Goal: Task Accomplishment & Management: Use online tool/utility

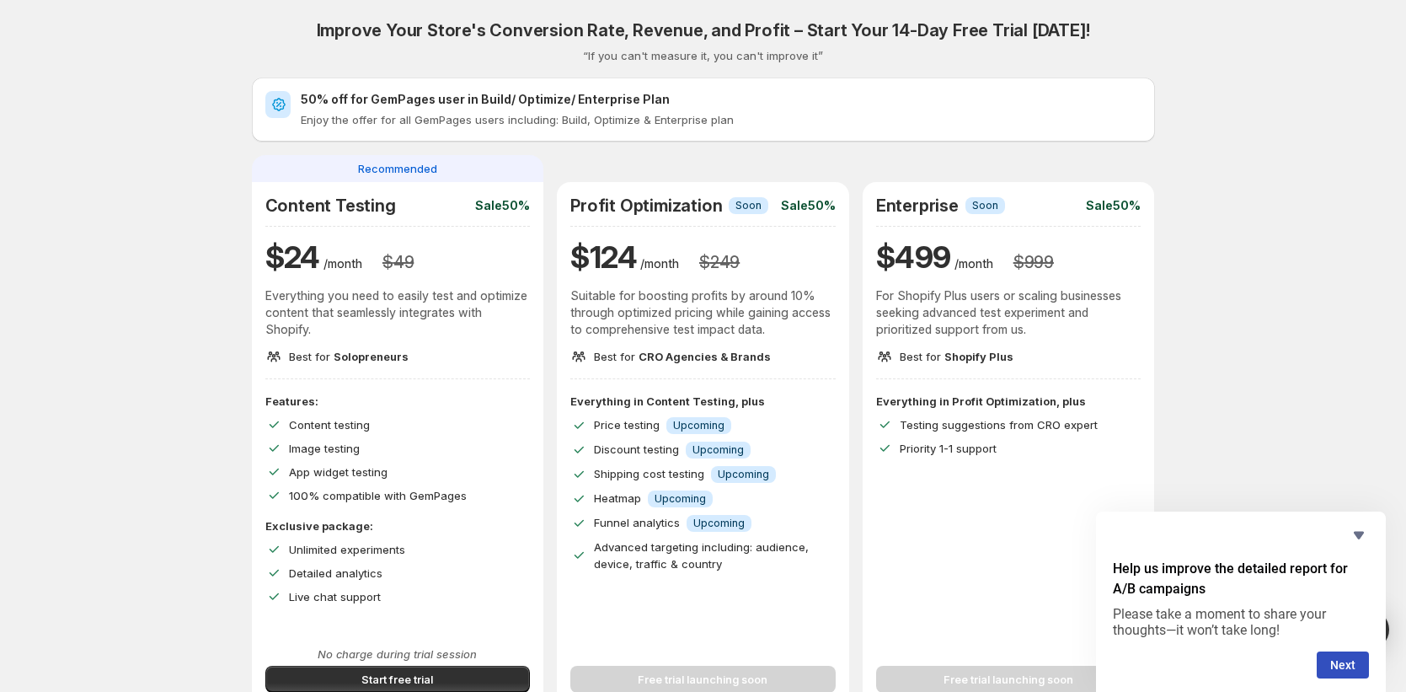
click at [930, 419] on span "Testing suggestions from CRO expert" at bounding box center [999, 424] width 198 height 13
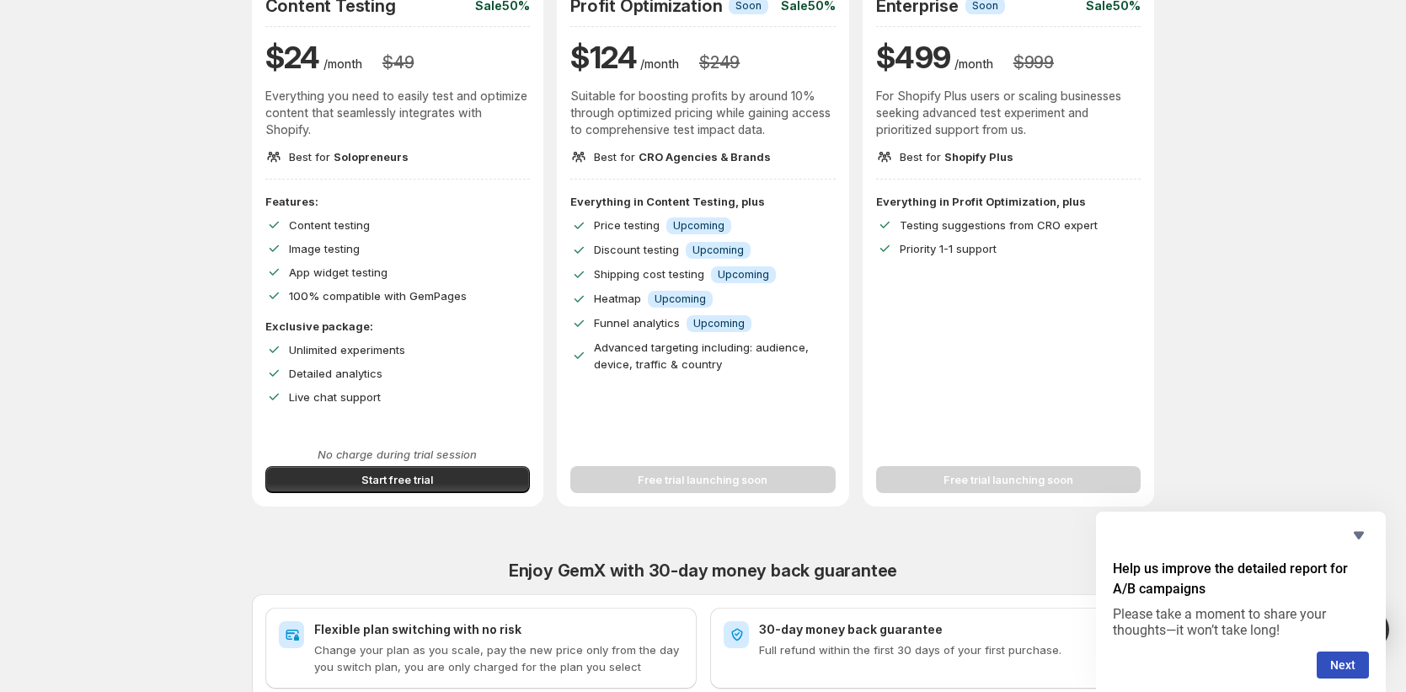
scroll to position [232, 0]
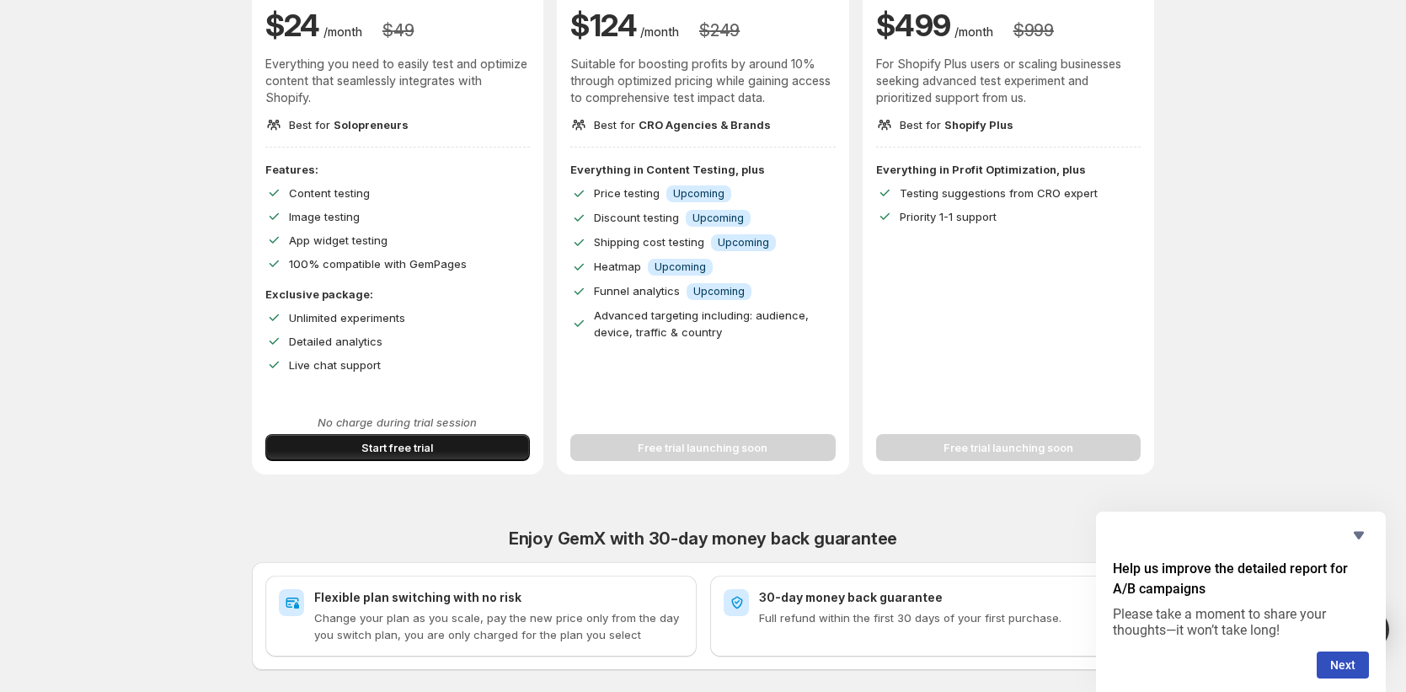
click at [458, 447] on button "Start free trial" at bounding box center [397, 447] width 265 height 27
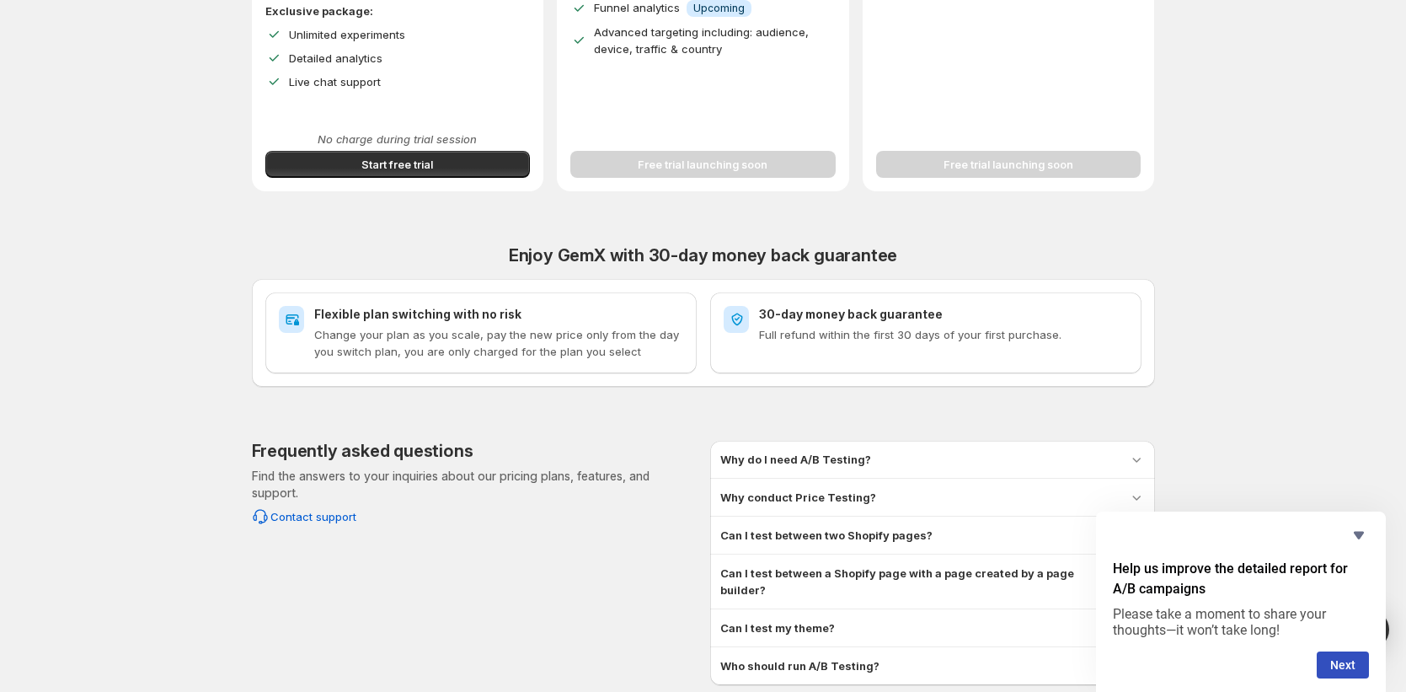
scroll to position [570, 0]
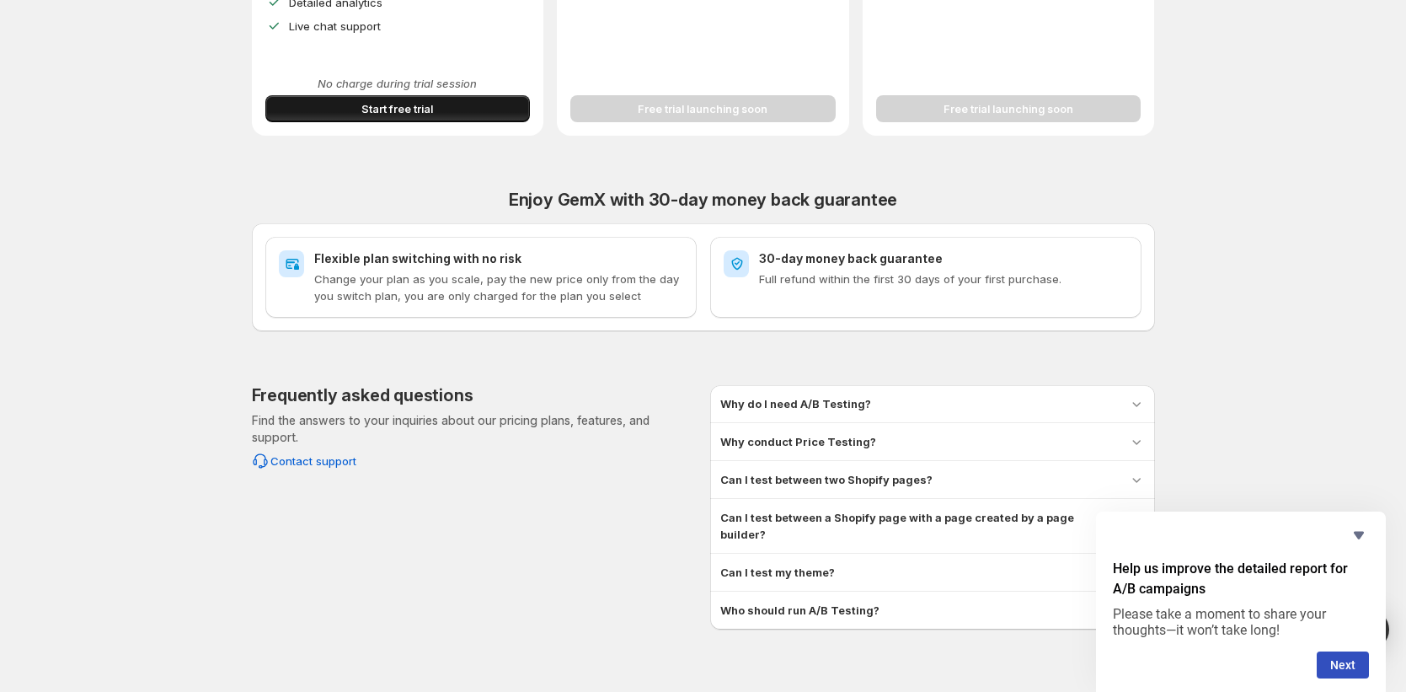
click at [303, 115] on button "Start free trial" at bounding box center [397, 108] width 265 height 27
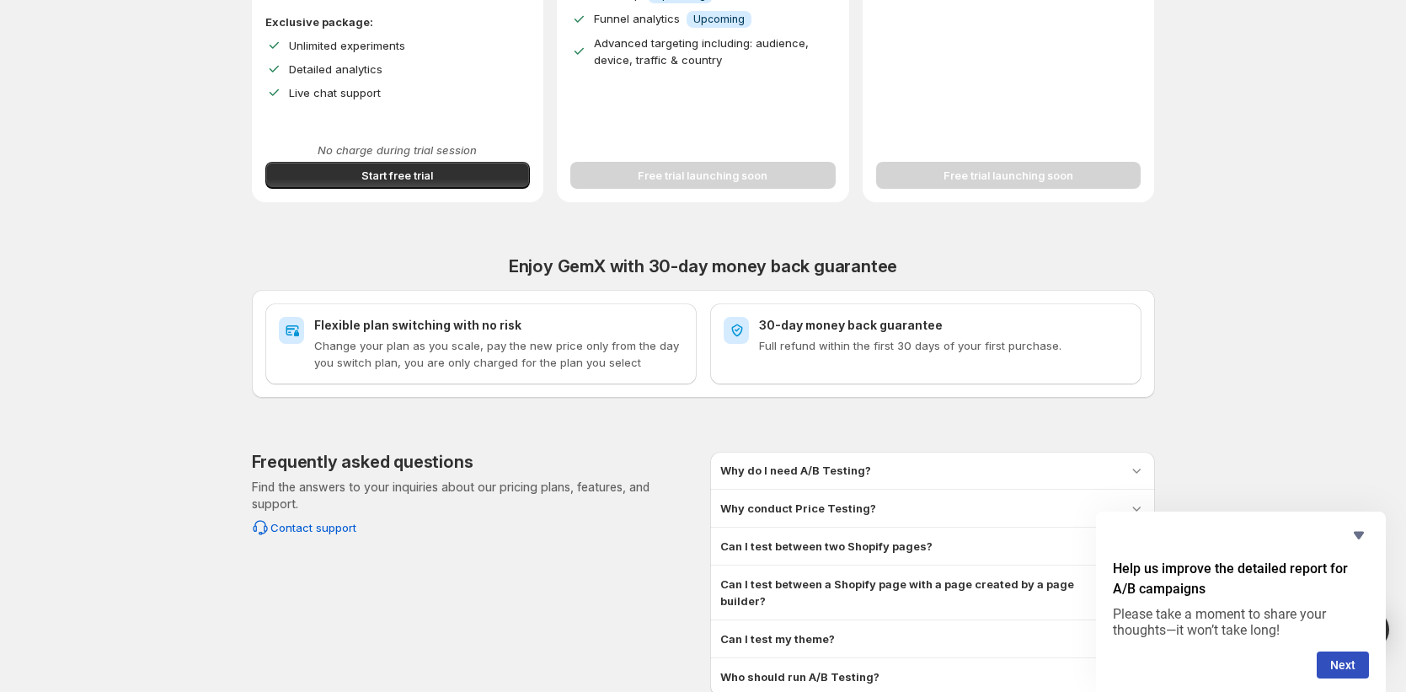
scroll to position [582, 0]
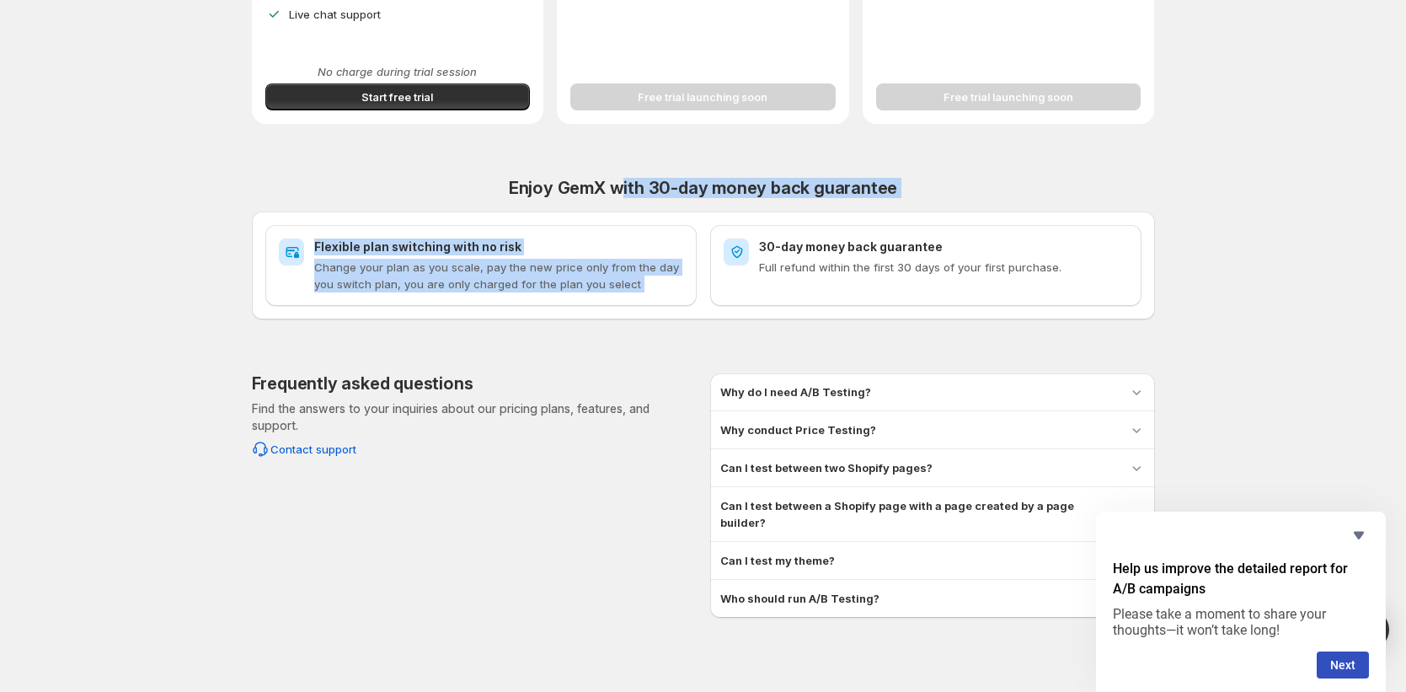
drag, startPoint x: 625, startPoint y: 180, endPoint x: 870, endPoint y: 211, distance: 247.1
click at [870, 211] on div "Enjoy GemX with 30-day money back guarantee Flexible plan switching with no ris…" at bounding box center [703, 249] width 903 height 142
click at [907, 200] on div "Enjoy GemX with 30-day money back guarantee Flexible plan switching with no ris…" at bounding box center [703, 249] width 903 height 142
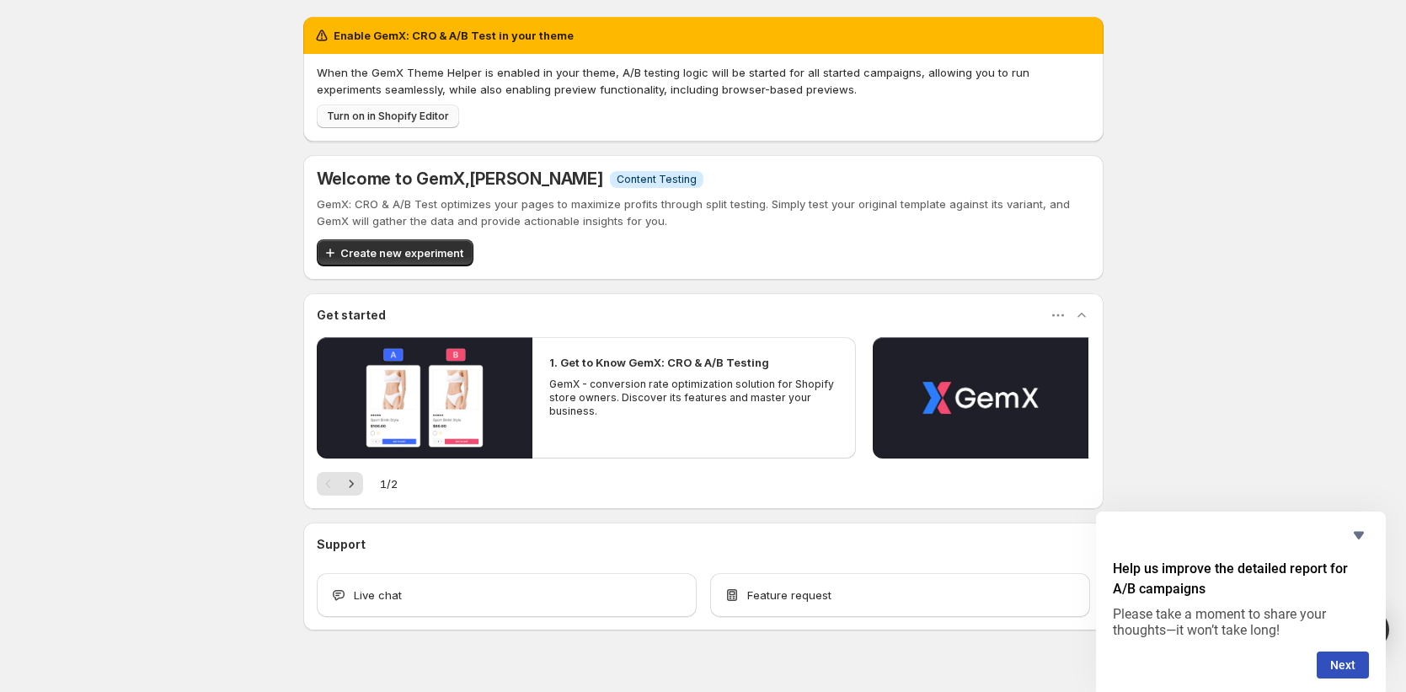
click at [394, 119] on span "Turn on in Shopify Editor" at bounding box center [388, 116] width 122 height 13
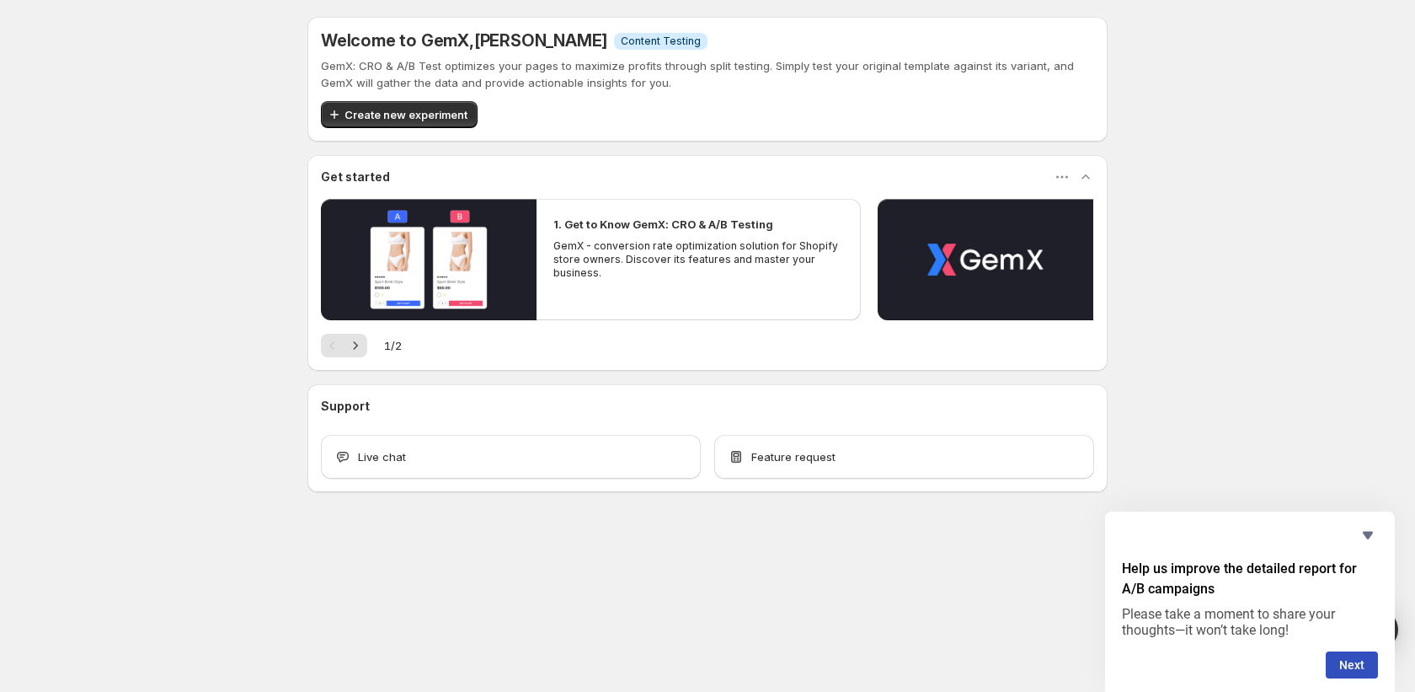
click at [596, 262] on p "GemX - conversion rate optimization solution for Shopify store owners. Discover…" at bounding box center [699, 259] width 290 height 40
click at [359, 342] on icon "Next" at bounding box center [355, 345] width 17 height 17
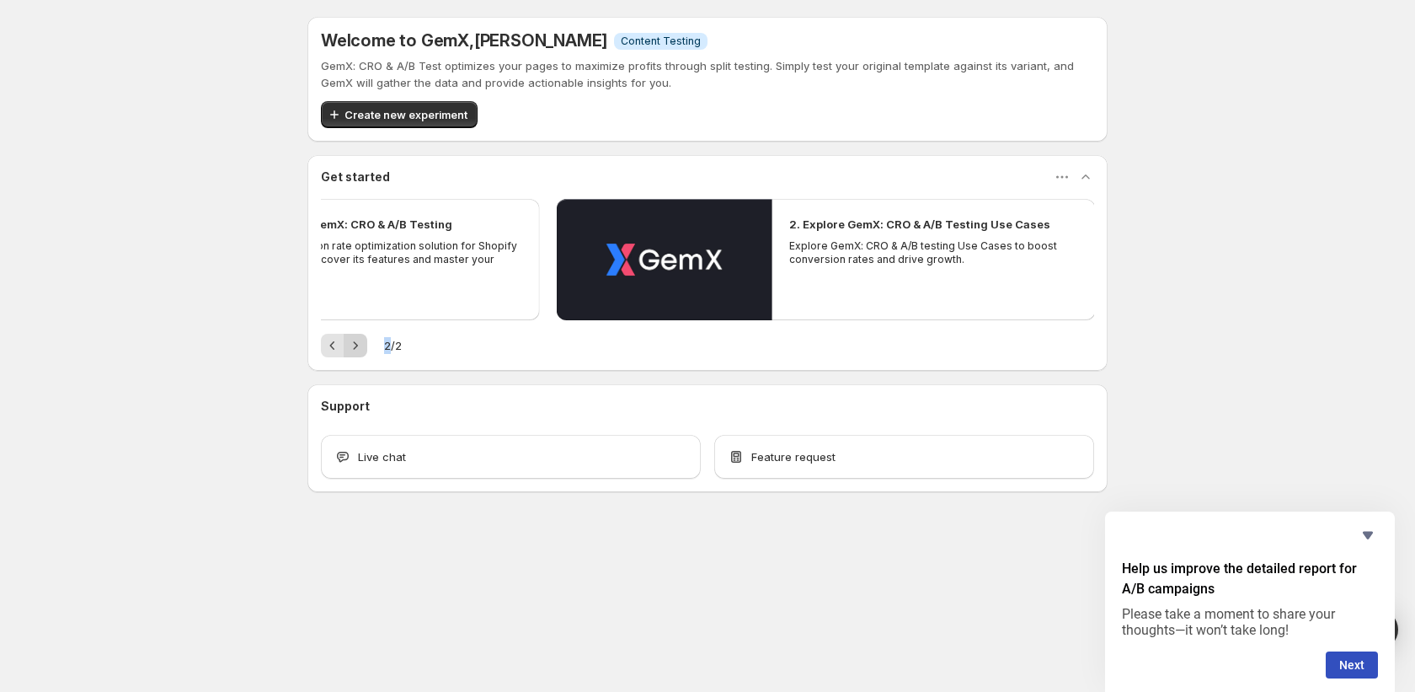
click at [359, 342] on div "Pagination" at bounding box center [356, 346] width 24 height 24
click at [327, 350] on icon "Previous" at bounding box center [332, 345] width 17 height 17
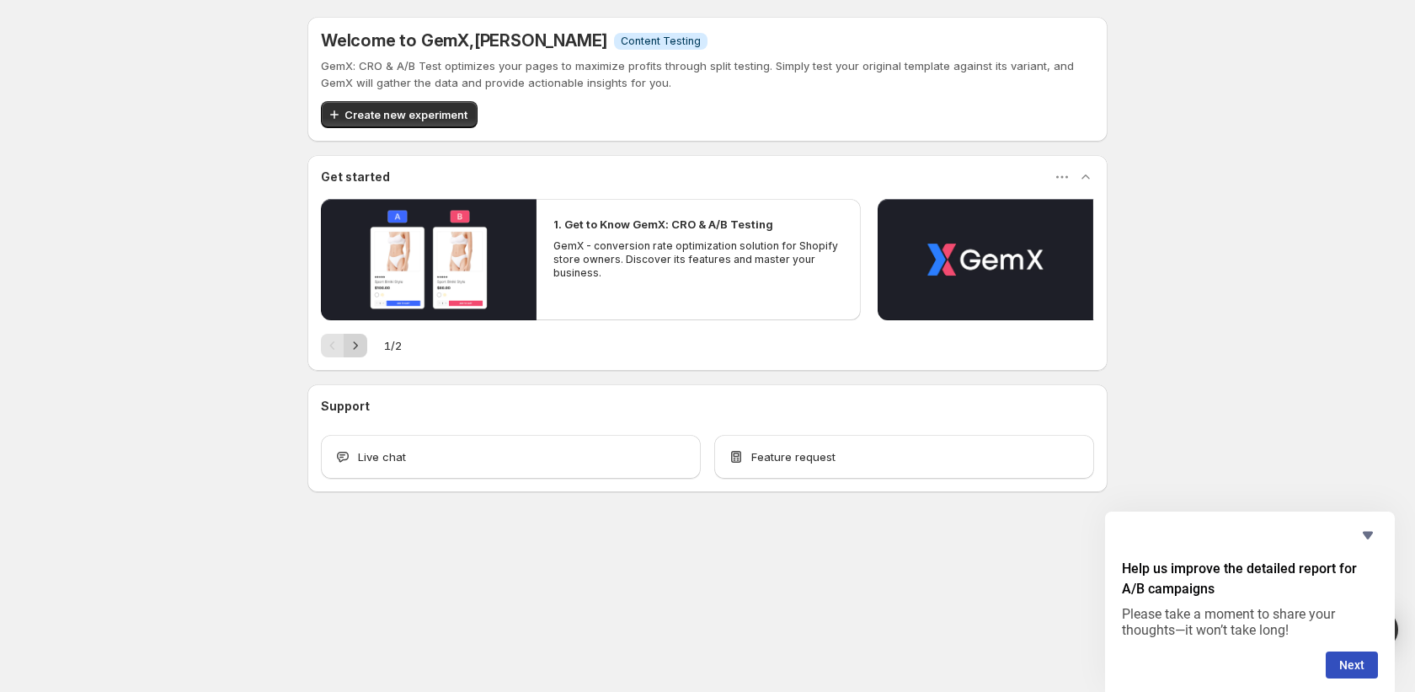
click at [359, 345] on icon "Next" at bounding box center [355, 345] width 17 height 17
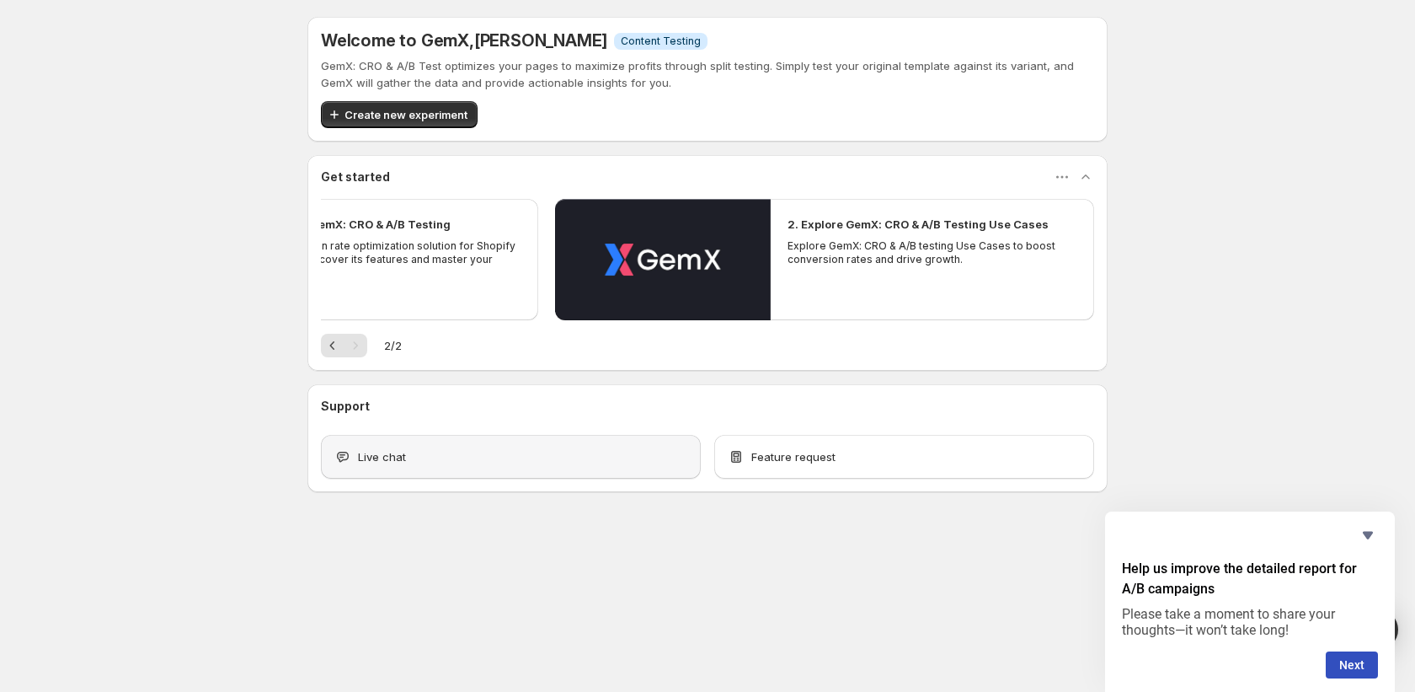
click at [495, 473] on div "Live chat" at bounding box center [511, 457] width 380 height 44
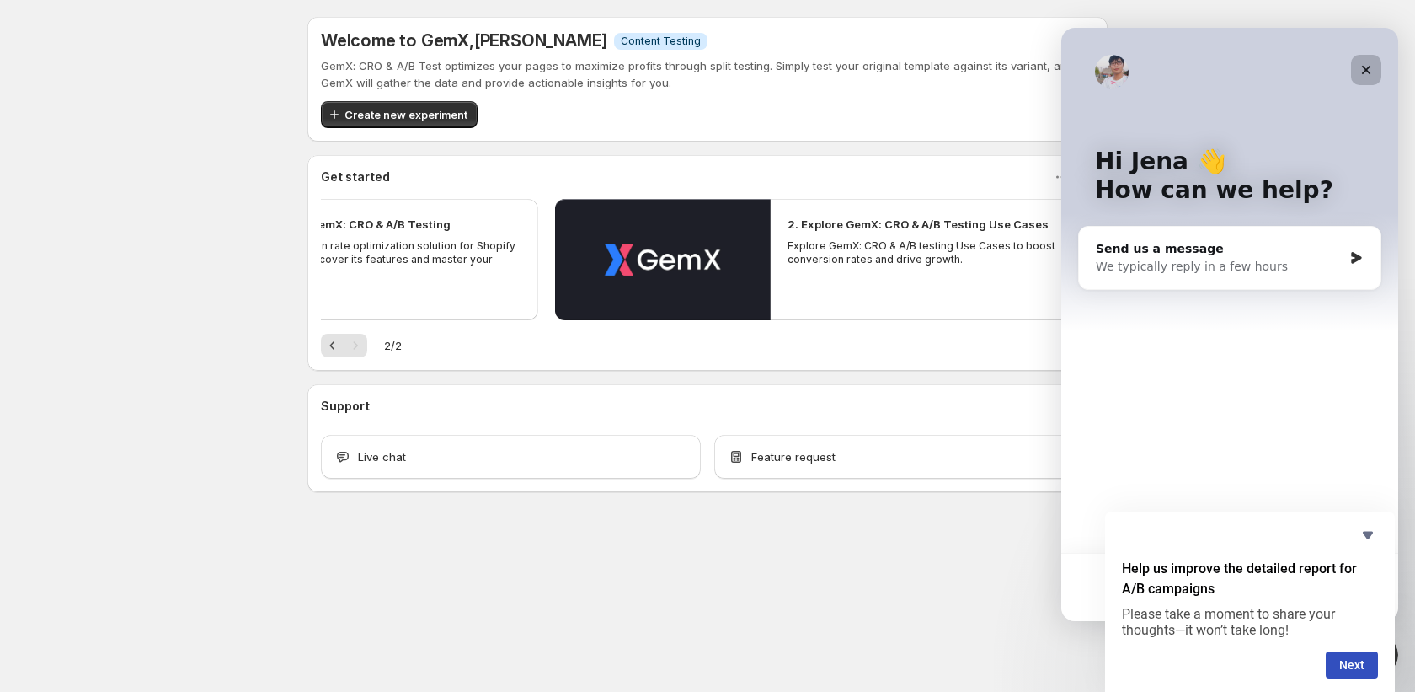
click at [1372, 62] on div "Close" at bounding box center [1366, 70] width 30 height 30
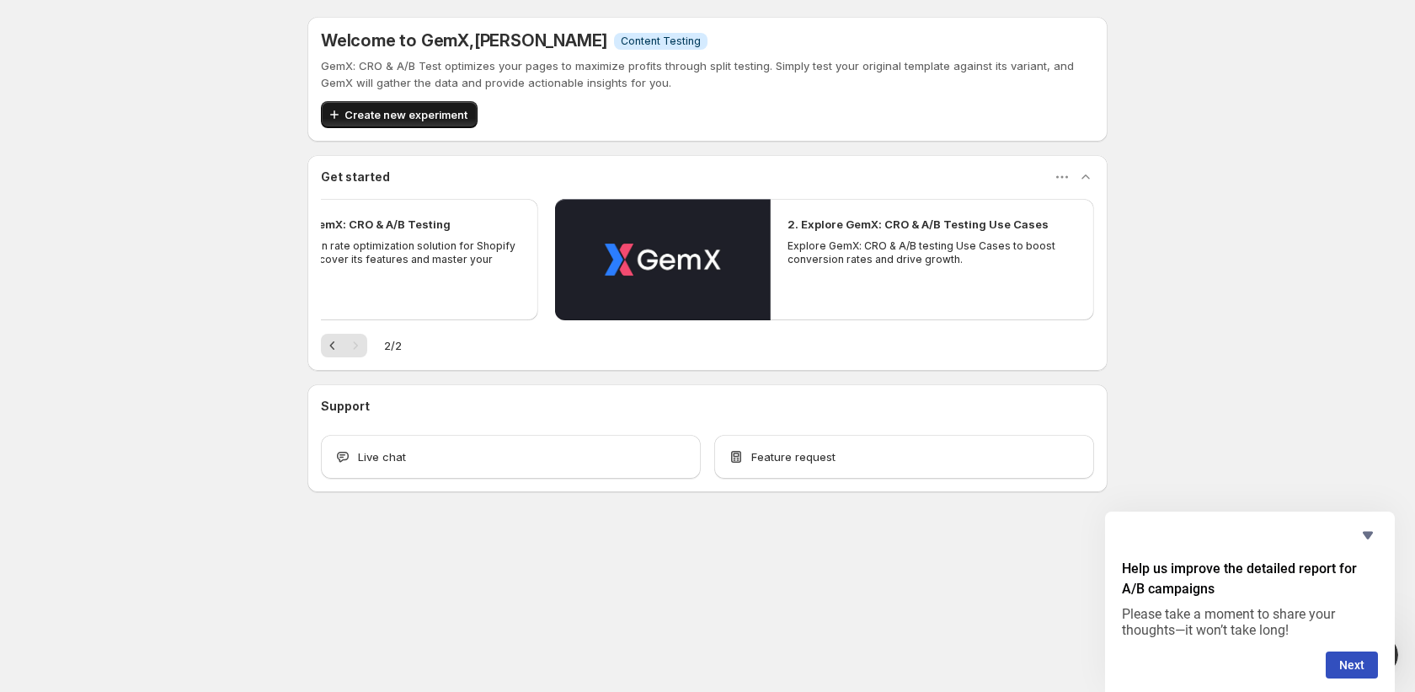
click at [441, 115] on span "Create new experiment" at bounding box center [406, 114] width 123 height 17
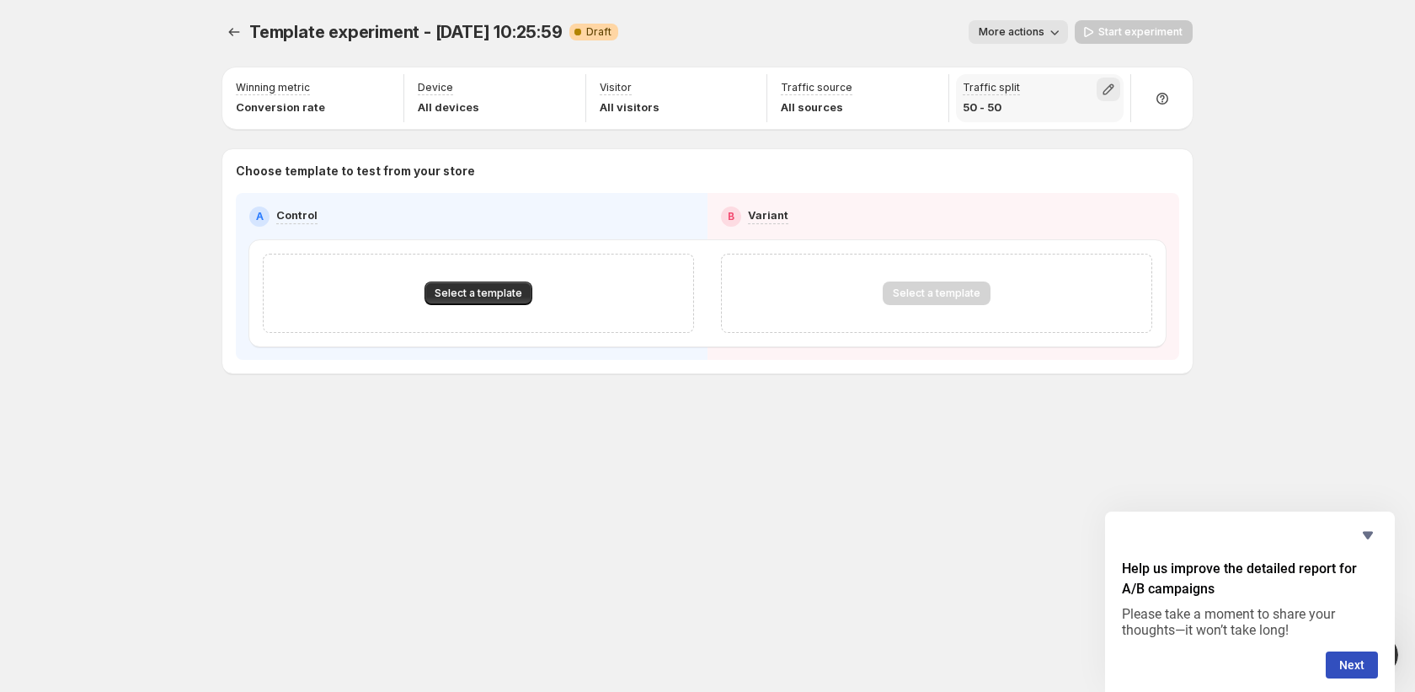
click at [1101, 86] on icon "button" at bounding box center [1108, 89] width 17 height 17
click at [1188, 111] on div "50 Original - 50 % Variant - 50 %" at bounding box center [1109, 133] width 270 height 57
click at [1190, 122] on input "range" at bounding box center [1108, 126] width 243 height 24
type input "**"
click at [1097, 120] on input "range" at bounding box center [1108, 126] width 243 height 24
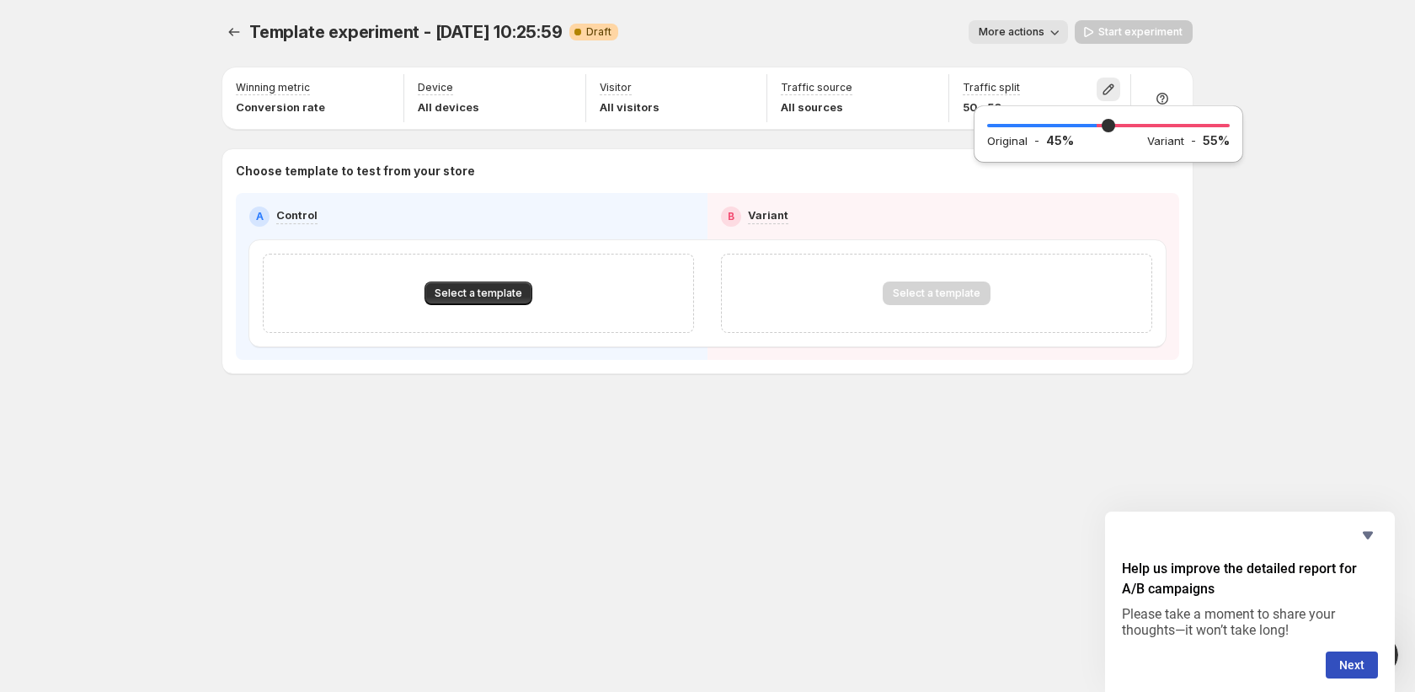
click at [1254, 223] on div "Template experiment - Aug 19, 10:25:59. This page is ready Template experiment …" at bounding box center [707, 346] width 1415 height 692
click at [381, 94] on icon "button" at bounding box center [381, 89] width 17 height 17
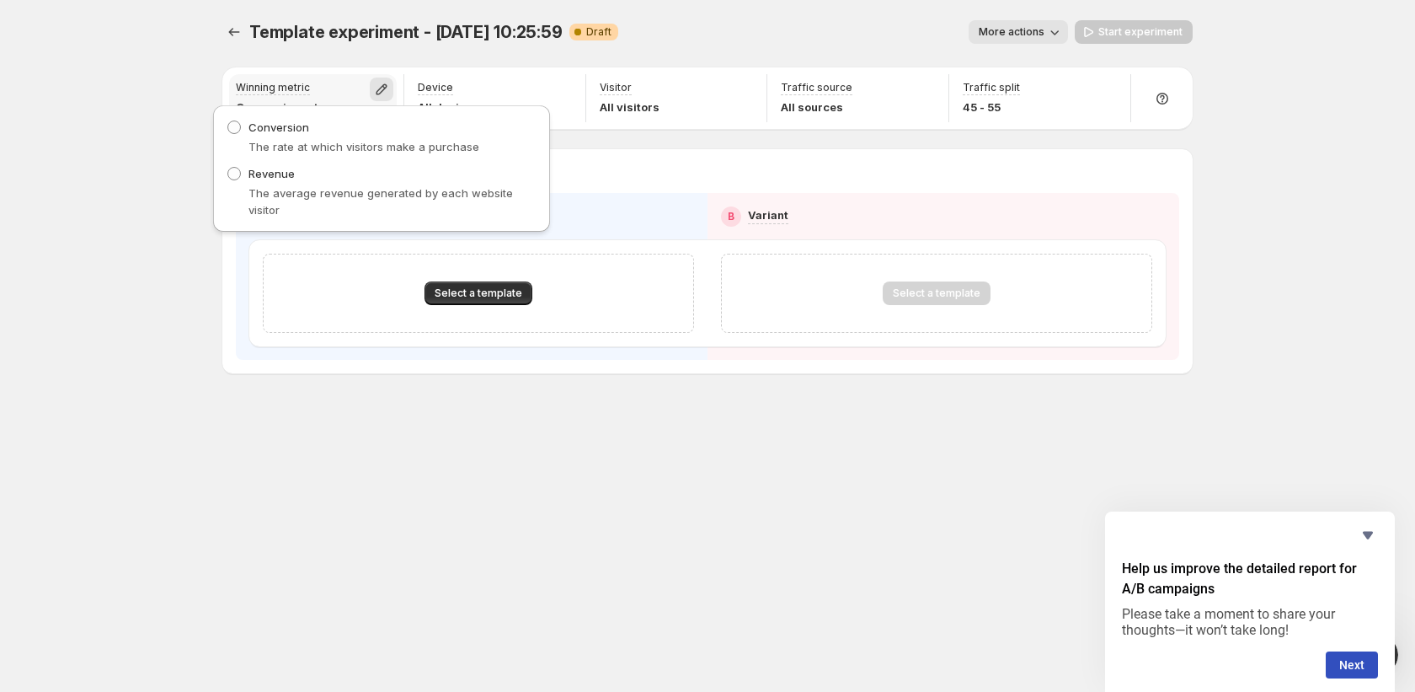
click at [381, 94] on icon "button" at bounding box center [381, 89] width 17 height 17
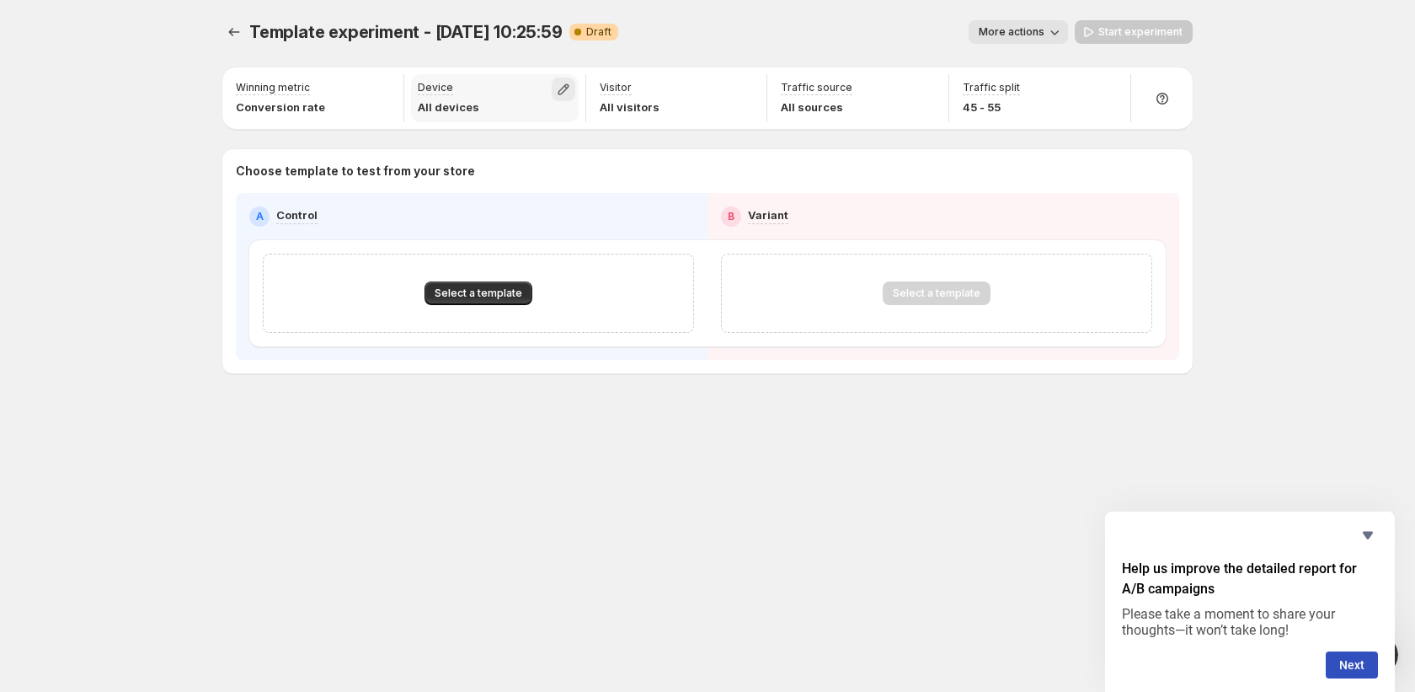
click at [565, 96] on icon "button" at bounding box center [563, 89] width 17 height 17
click at [738, 90] on icon "button" at bounding box center [744, 89] width 17 height 17
click at [747, 83] on icon "button" at bounding box center [744, 89] width 17 height 17
click at [733, 87] on button "button" at bounding box center [745, 90] width 24 height 24
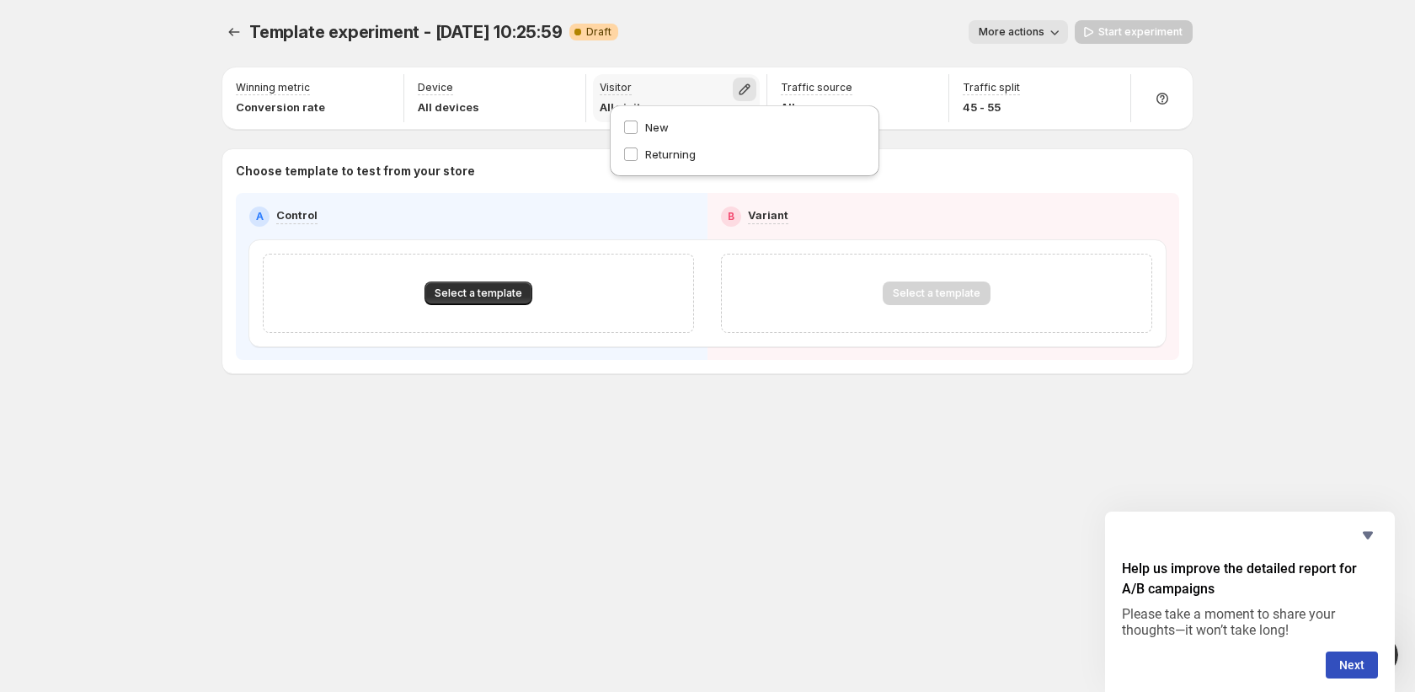
click at [733, 87] on button "button" at bounding box center [745, 90] width 24 height 24
click at [241, 38] on icon "Experiments" at bounding box center [234, 32] width 17 height 17
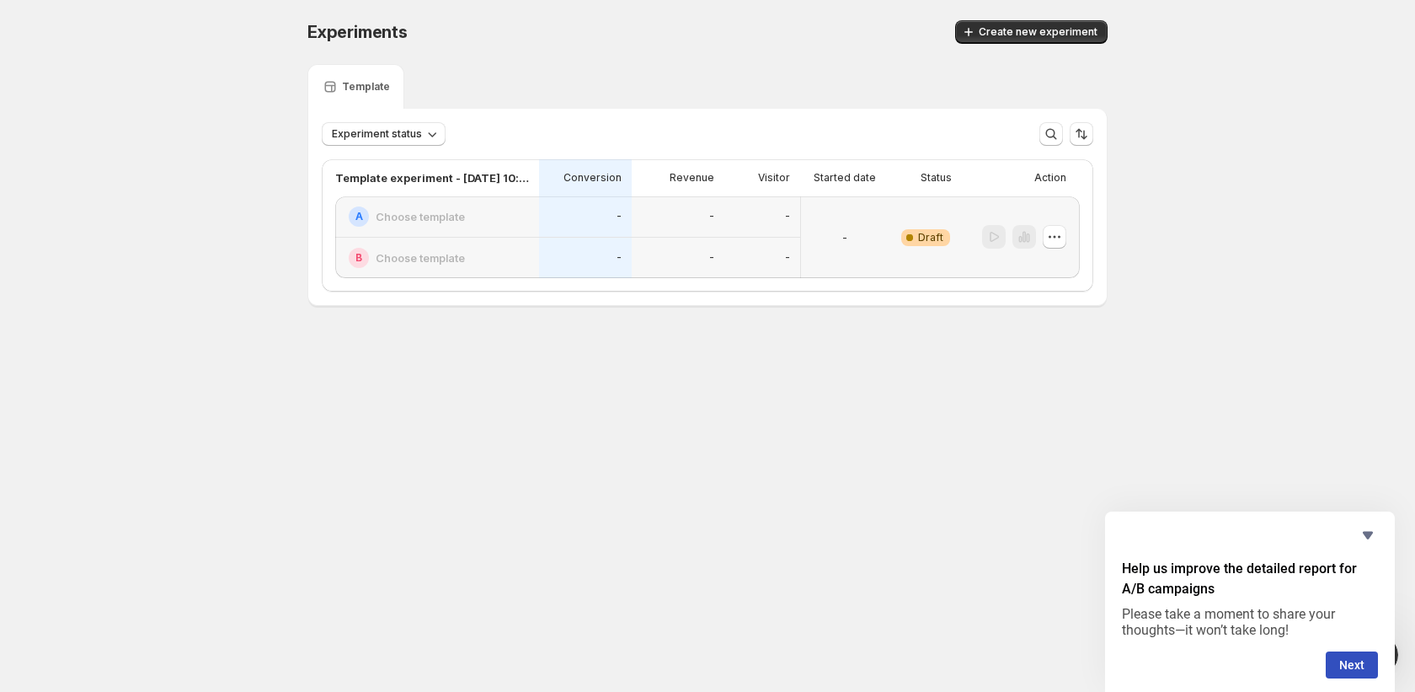
click at [1100, 45] on div "Experiments. This page is ready Experiments Create new experiment" at bounding box center [708, 32] width 800 height 64
click at [388, 135] on span "Experiment status" at bounding box center [377, 133] width 90 height 13
click at [489, 110] on div "Experiment status More views More views Create new view" at bounding box center [707, 127] width 799 height 37
click at [1052, 242] on icon "button" at bounding box center [1054, 236] width 17 height 17
click at [1042, 266] on span "Edit" at bounding box center [1034, 271] width 19 height 13
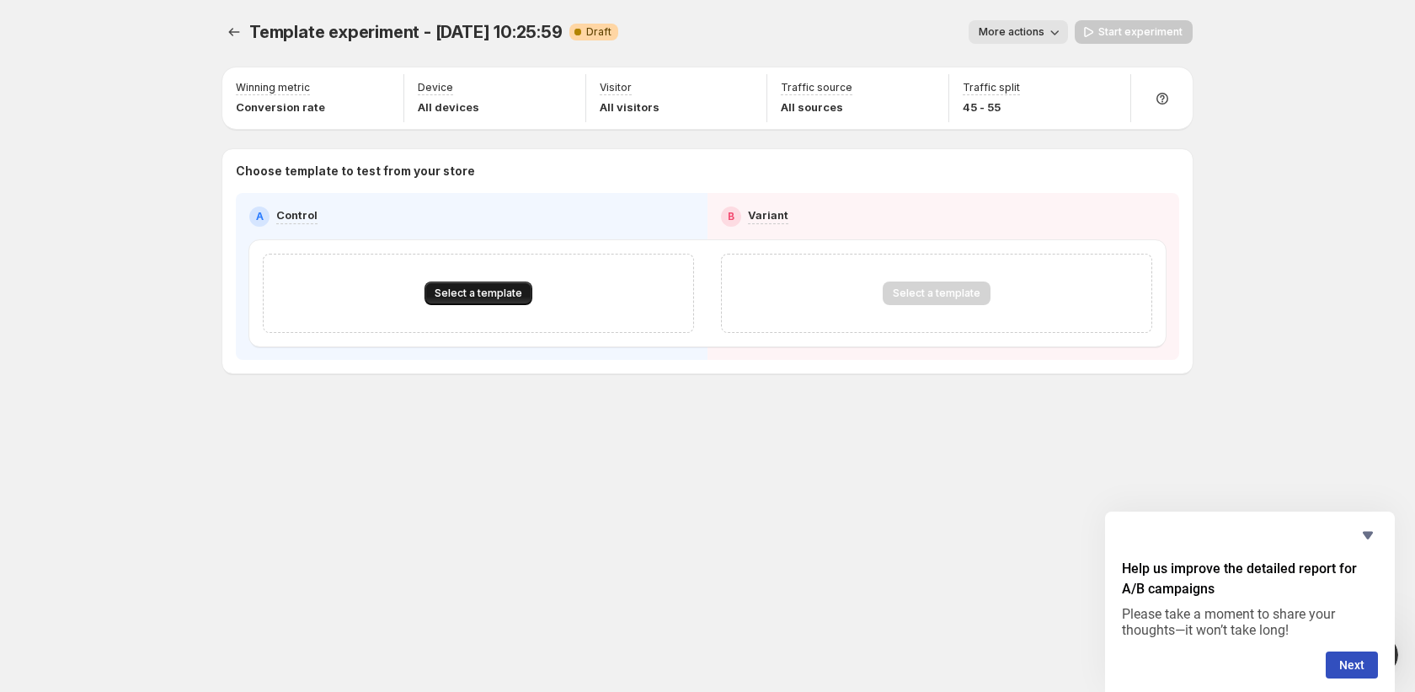
click at [465, 287] on span "Select a template" at bounding box center [479, 292] width 88 height 13
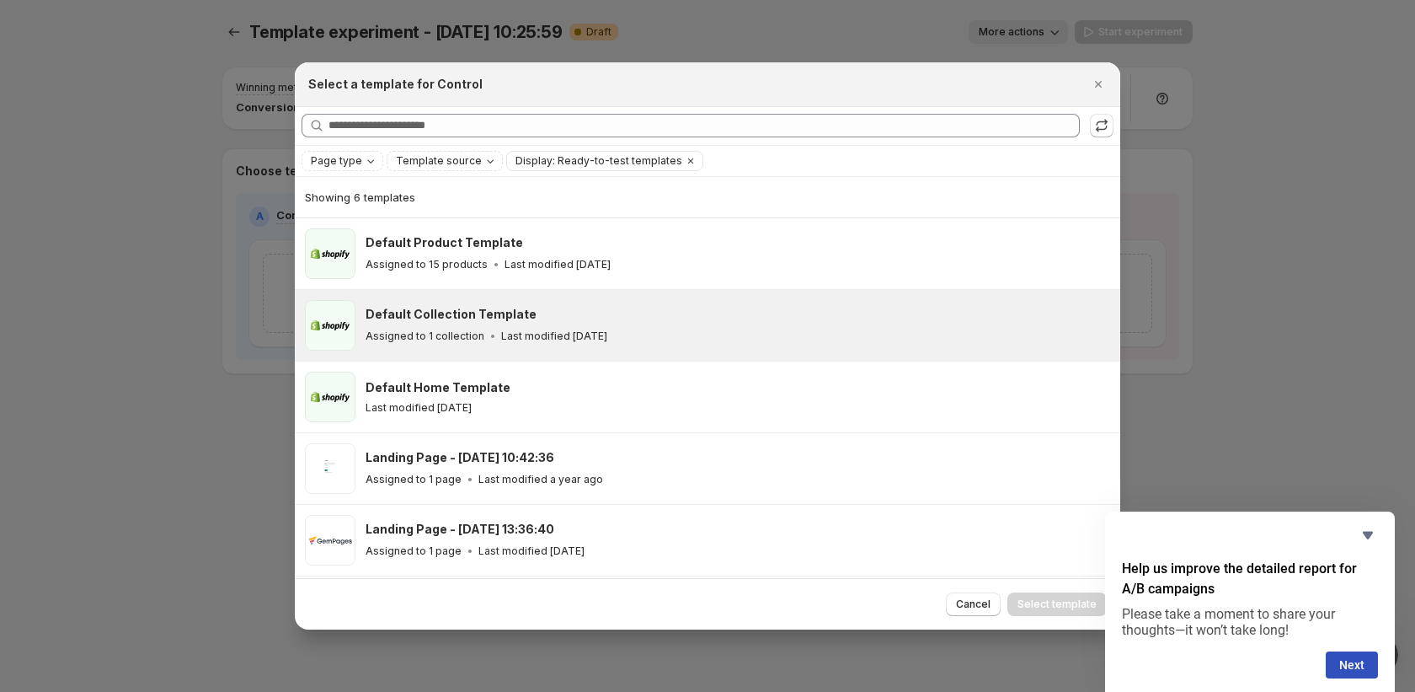
scroll to position [69, 0]
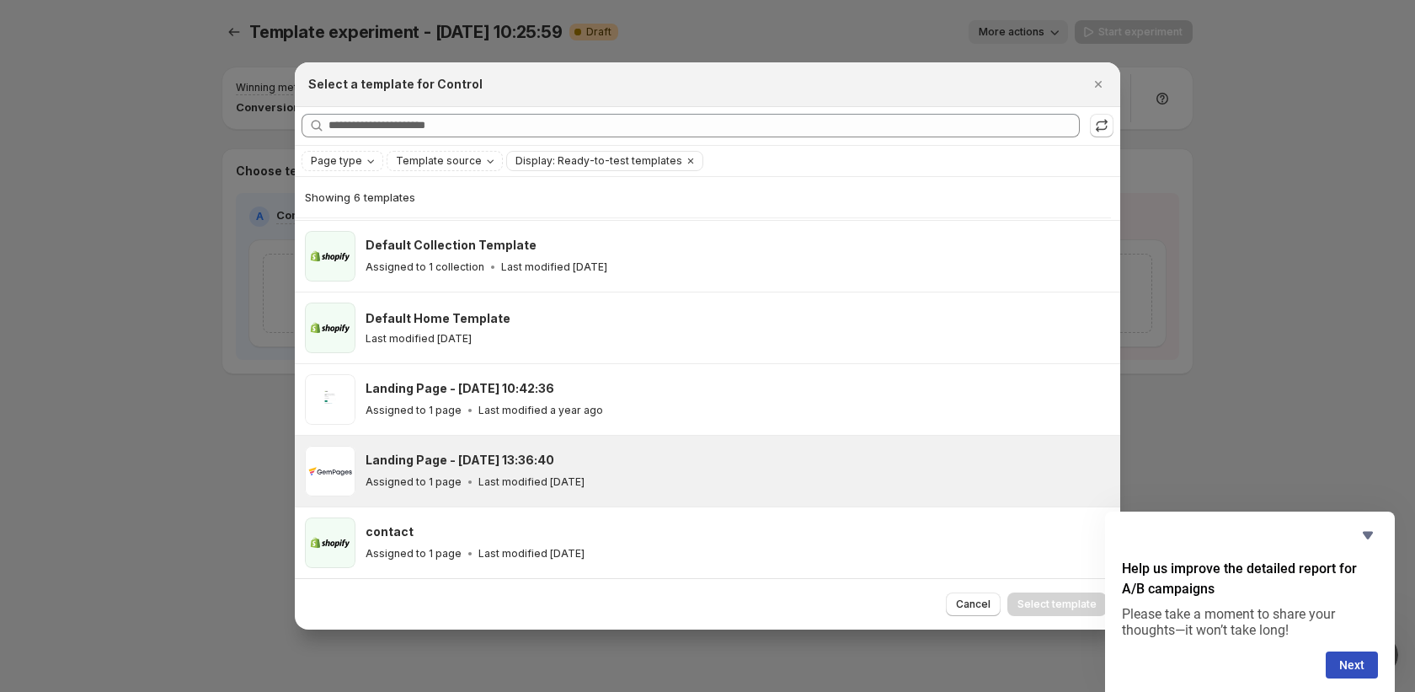
click at [612, 449] on div "Landing Page - Dec 20, 13:36:40 Assigned to 1 page Last modified 2 years ago" at bounding box center [738, 471] width 745 height 51
click at [1047, 607] on span "Select template" at bounding box center [1057, 603] width 79 height 13
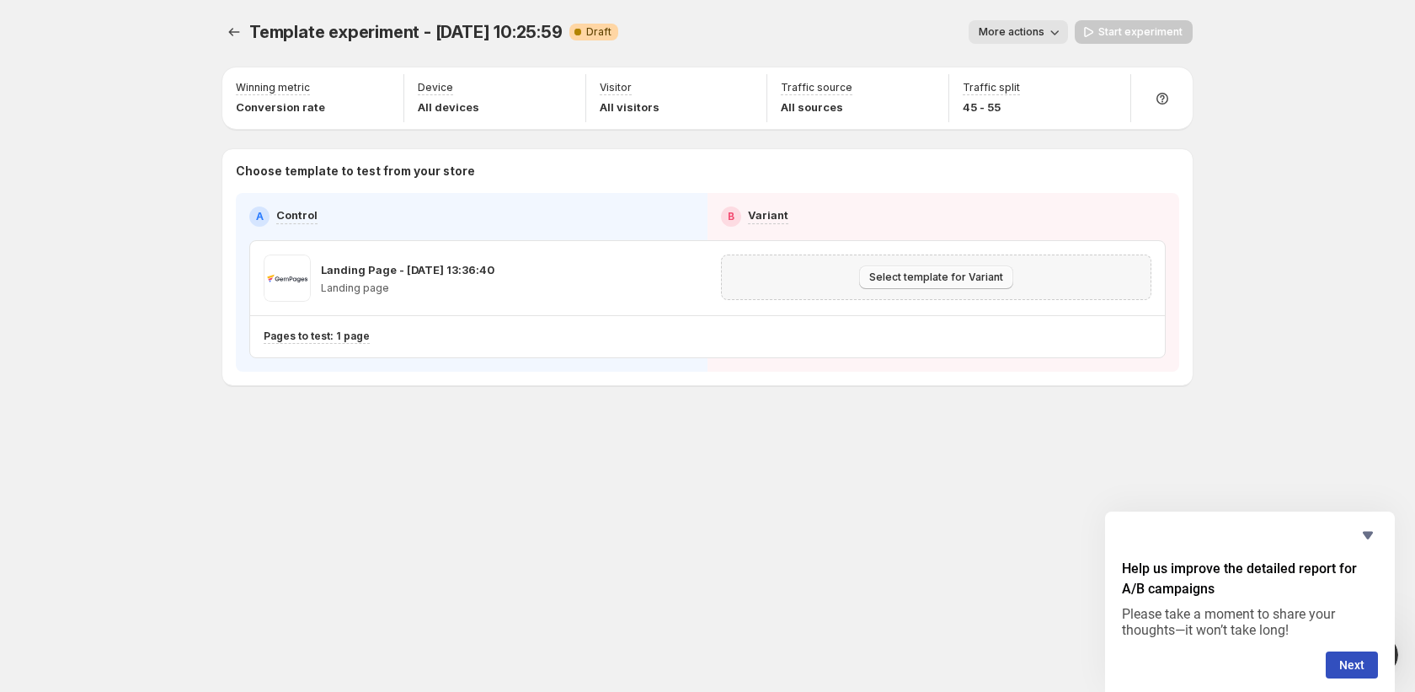
click at [941, 284] on button "Select template for Variant" at bounding box center [936, 277] width 154 height 24
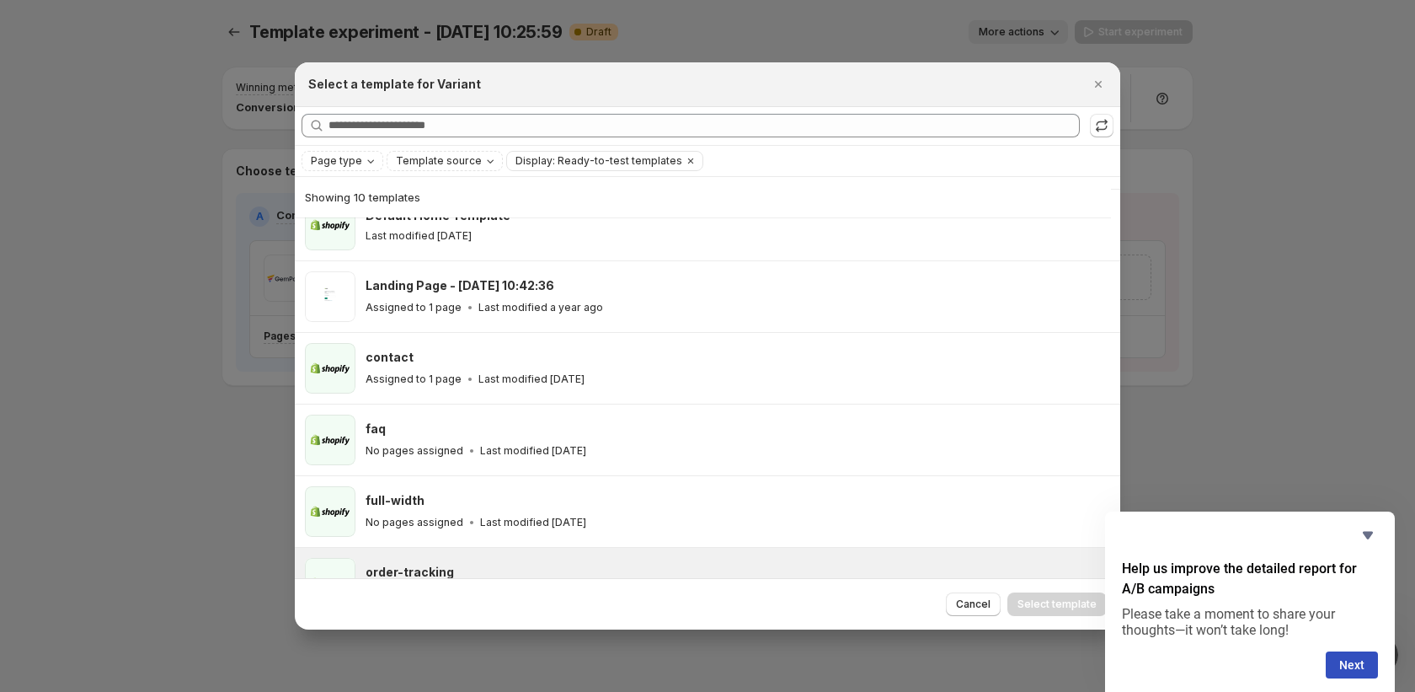
scroll to position [52, 0]
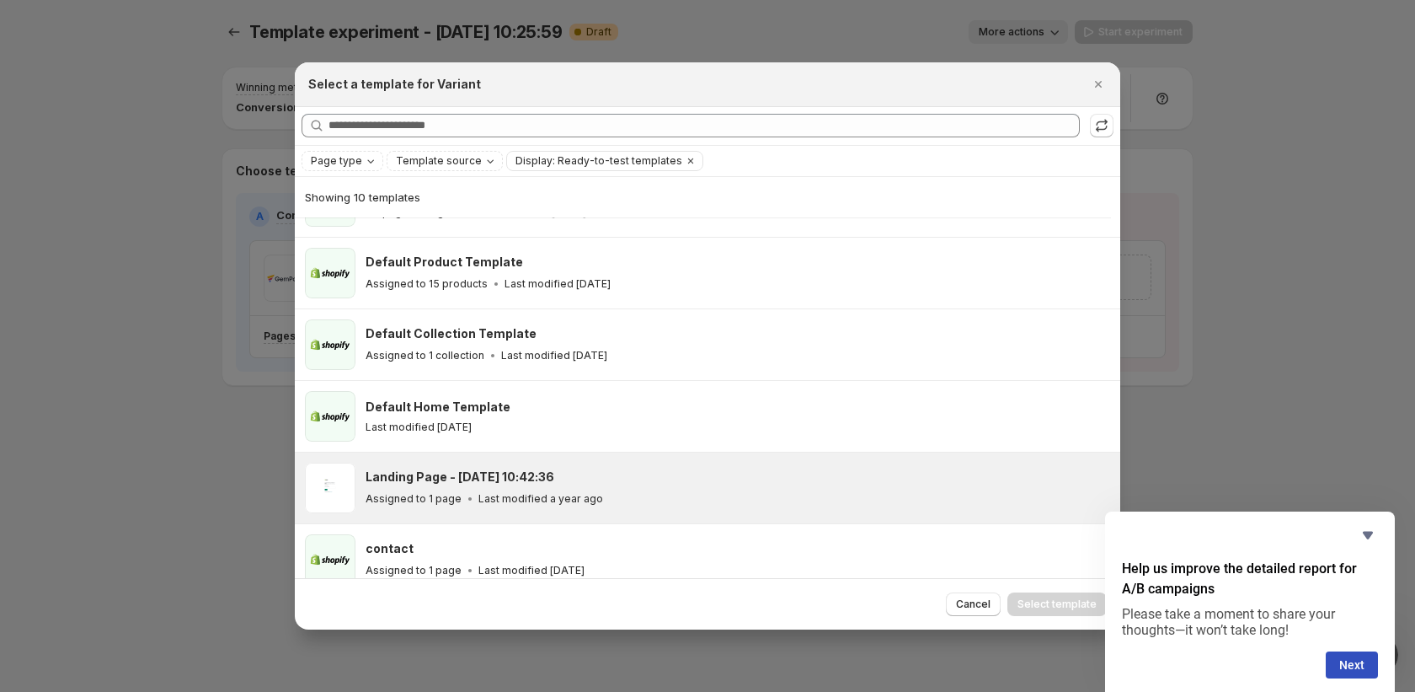
click at [762, 486] on div "Landing Page - Apr 5, 10:42:36 Assigned to 1 page Last modified a year ago" at bounding box center [736, 487] width 740 height 39
click at [1040, 597] on span "Select template" at bounding box center [1057, 603] width 79 height 13
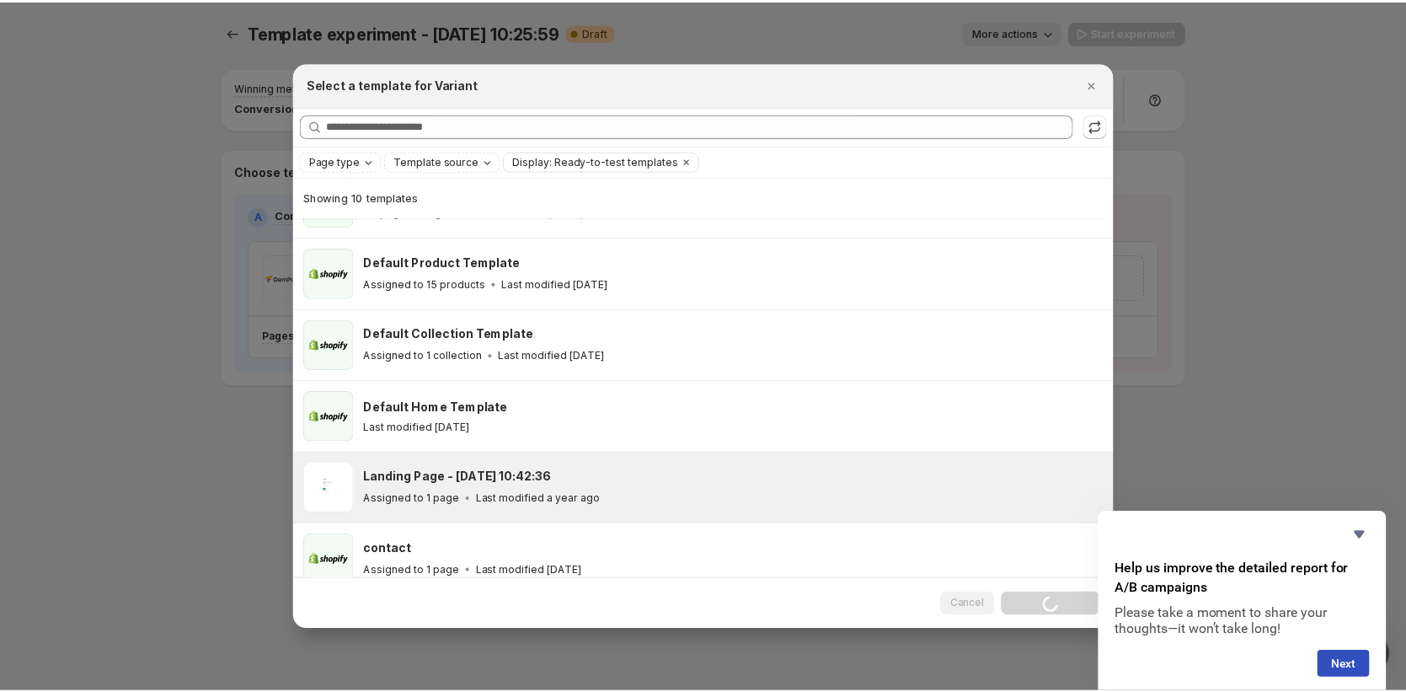
scroll to position [0, 0]
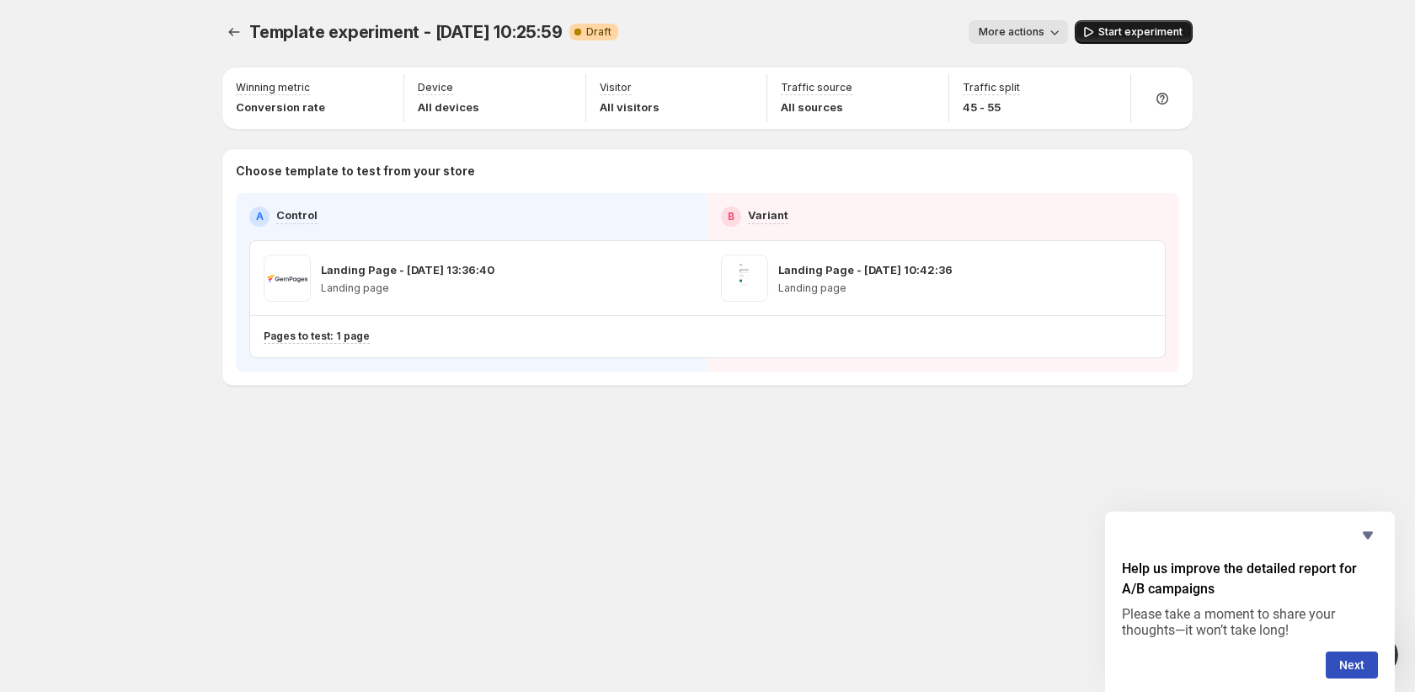
click at [1129, 22] on button "Start experiment" at bounding box center [1134, 32] width 118 height 24
click at [1043, 29] on span "More actions" at bounding box center [1012, 31] width 66 height 13
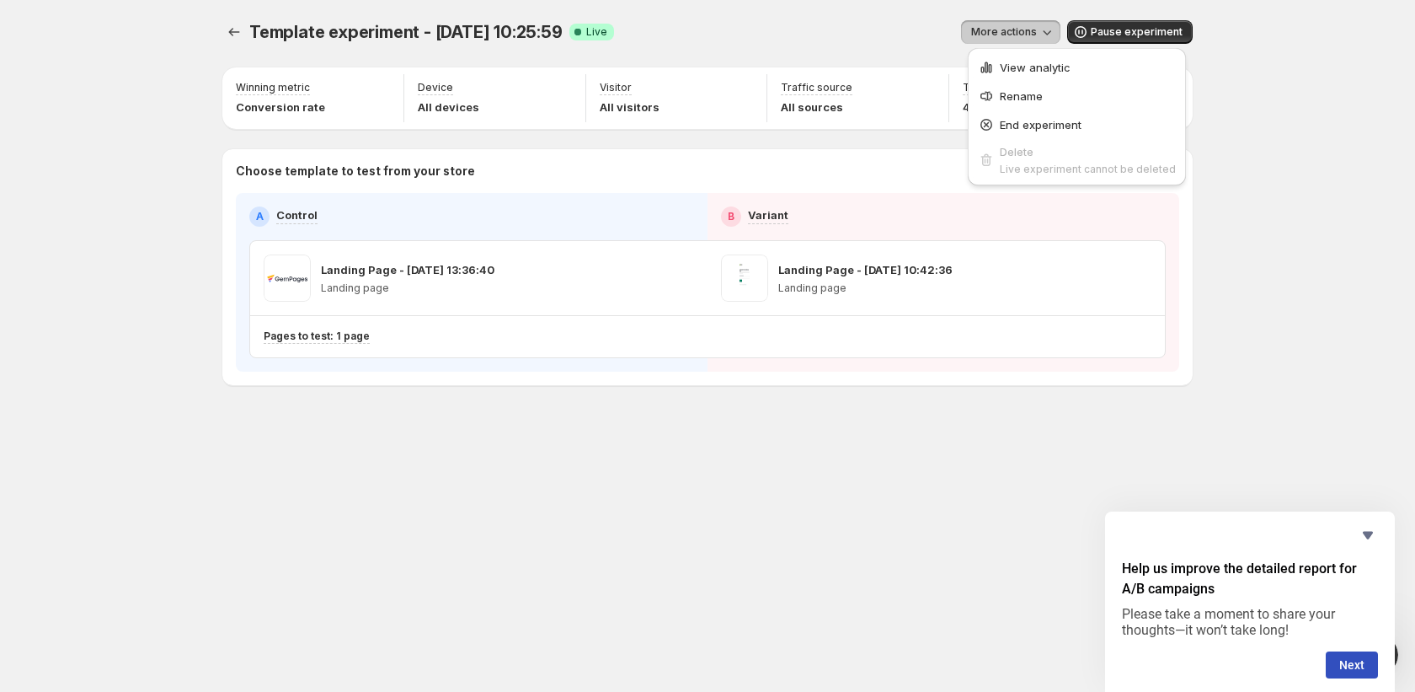
click at [1360, 320] on div "Template experiment - Aug 19, 10:25:59. This page is ready Template experiment …" at bounding box center [707, 346] width 1415 height 692
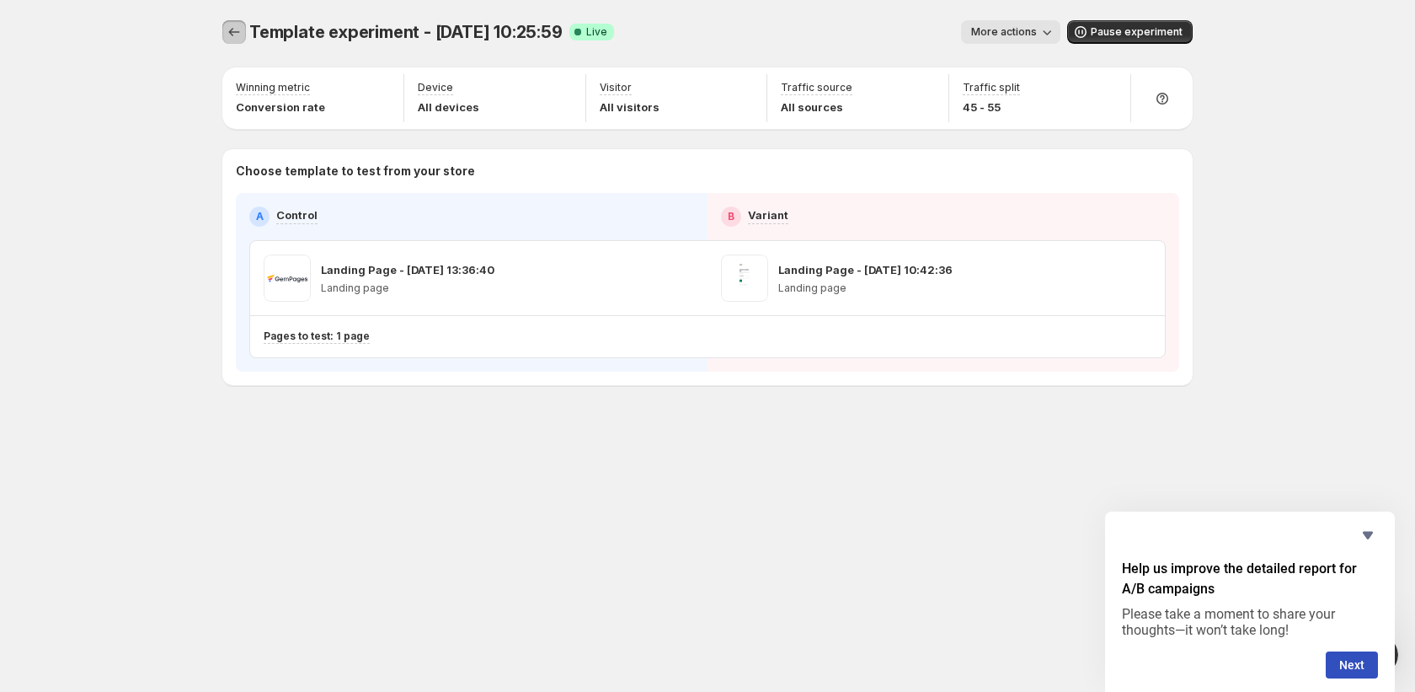
drag, startPoint x: 226, startPoint y: 39, endPoint x: 234, endPoint y: 35, distance: 9.4
click at [234, 35] on icon "Experiments" at bounding box center [234, 32] width 17 height 17
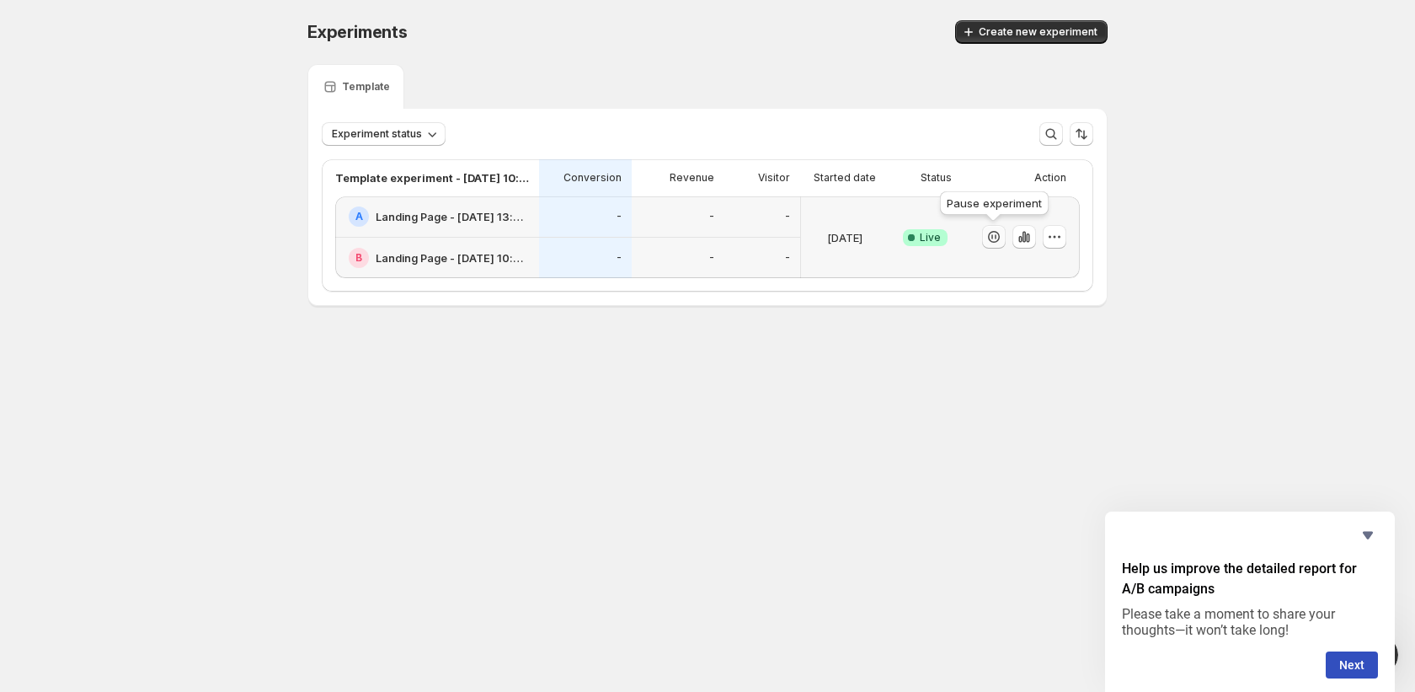
click at [986, 233] on icon "button" at bounding box center [994, 236] width 17 height 17
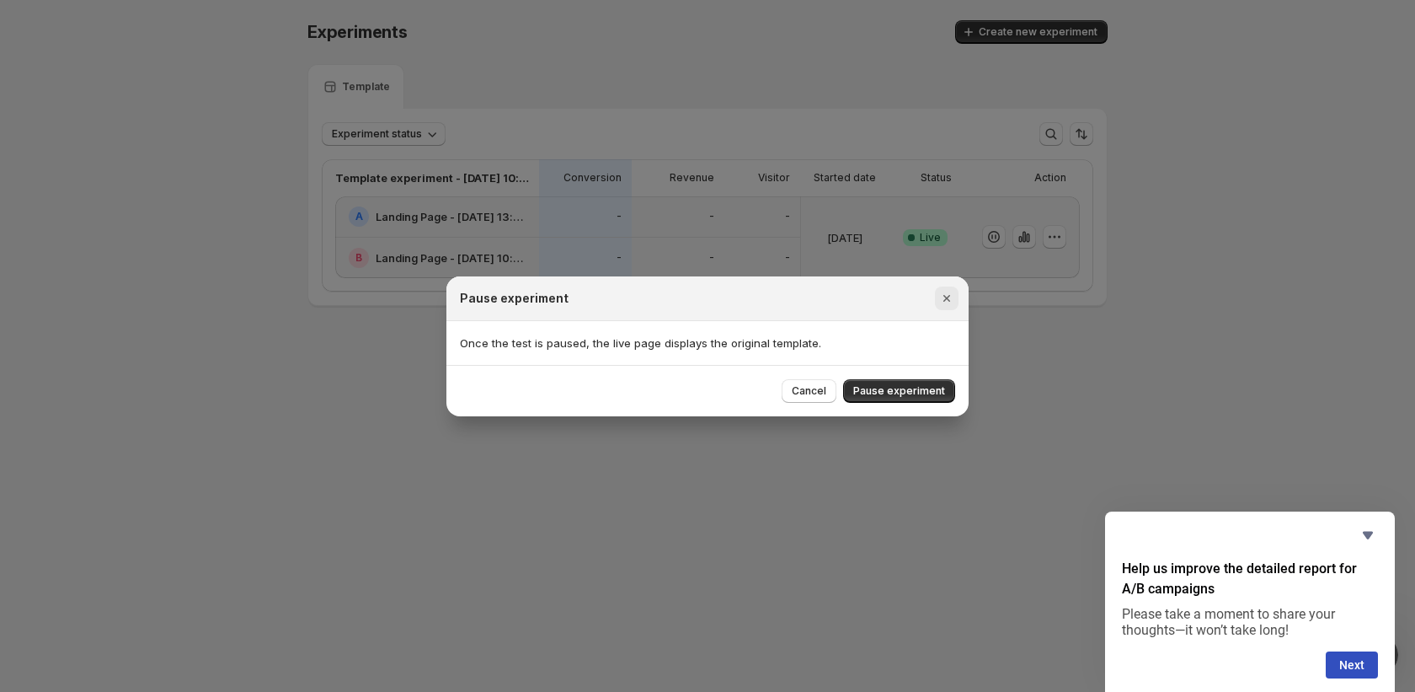
click at [949, 297] on icon "Close" at bounding box center [947, 298] width 17 height 17
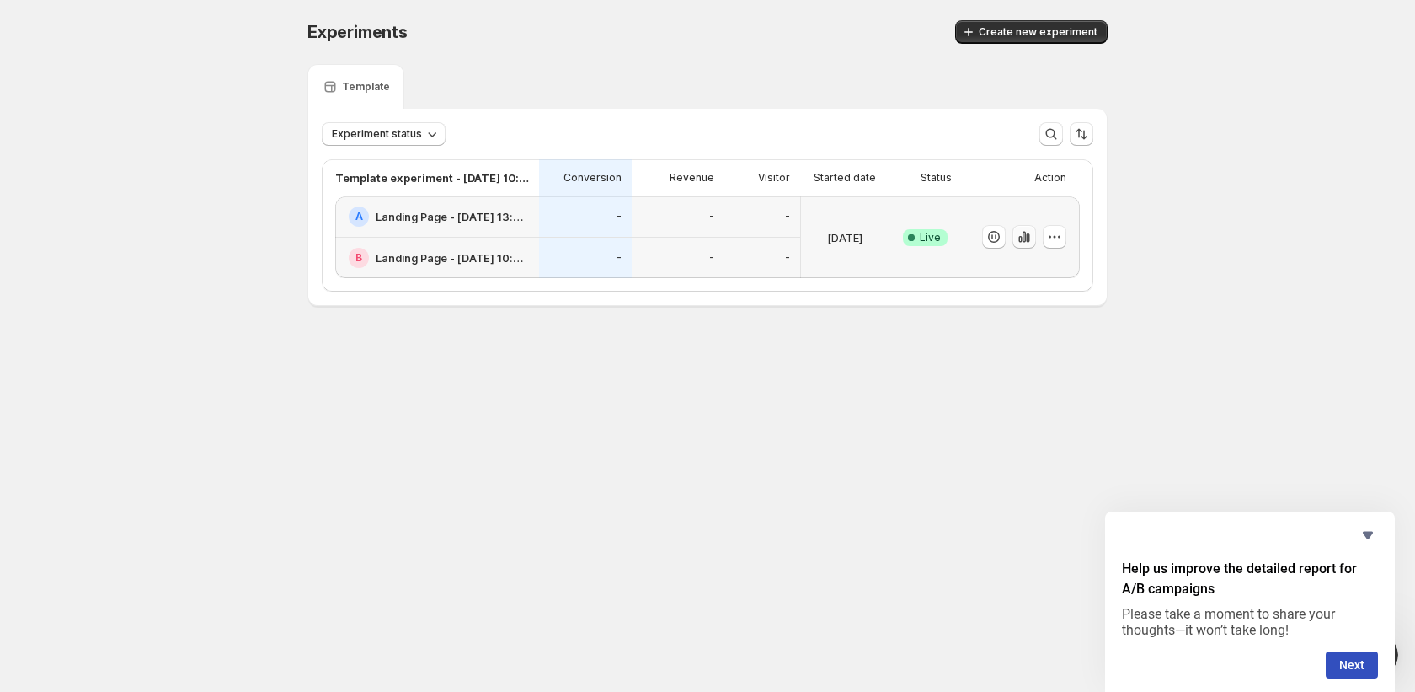
click at [1028, 238] on icon "button" at bounding box center [1024, 236] width 17 height 17
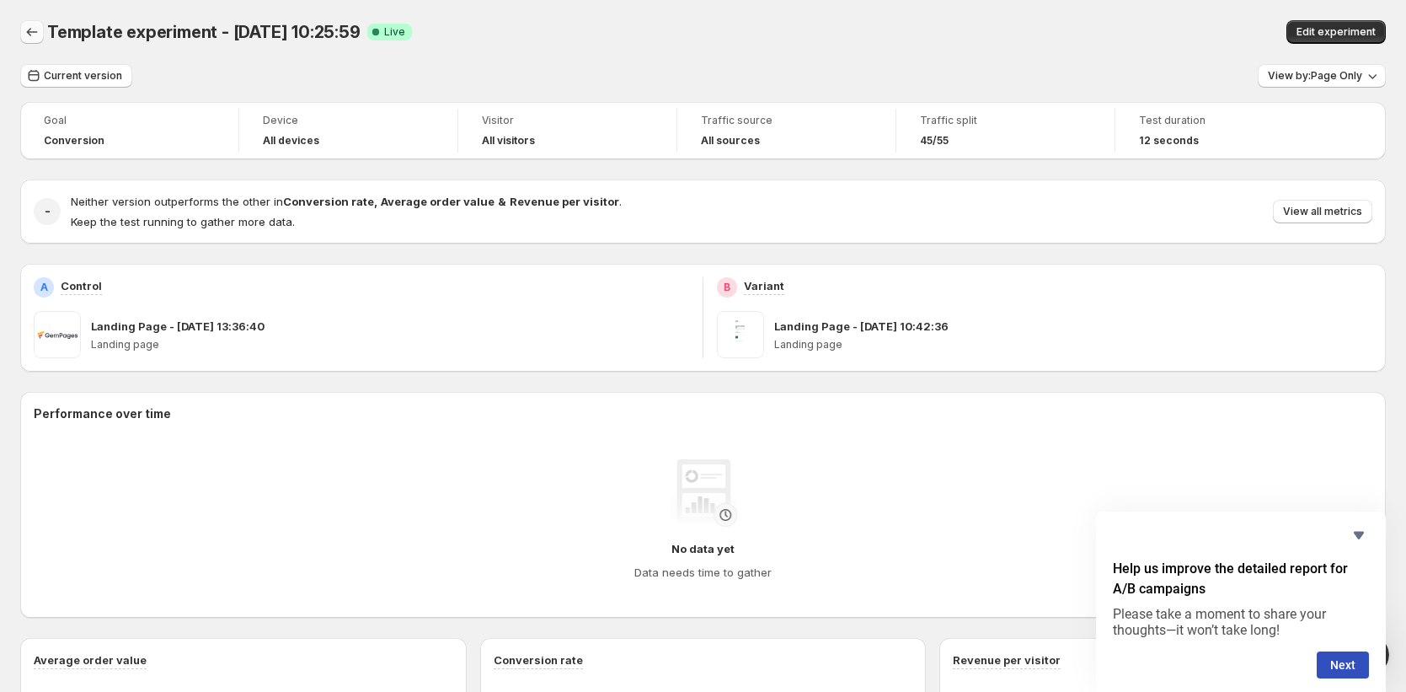
click at [28, 35] on icon "Back" at bounding box center [32, 32] width 17 height 17
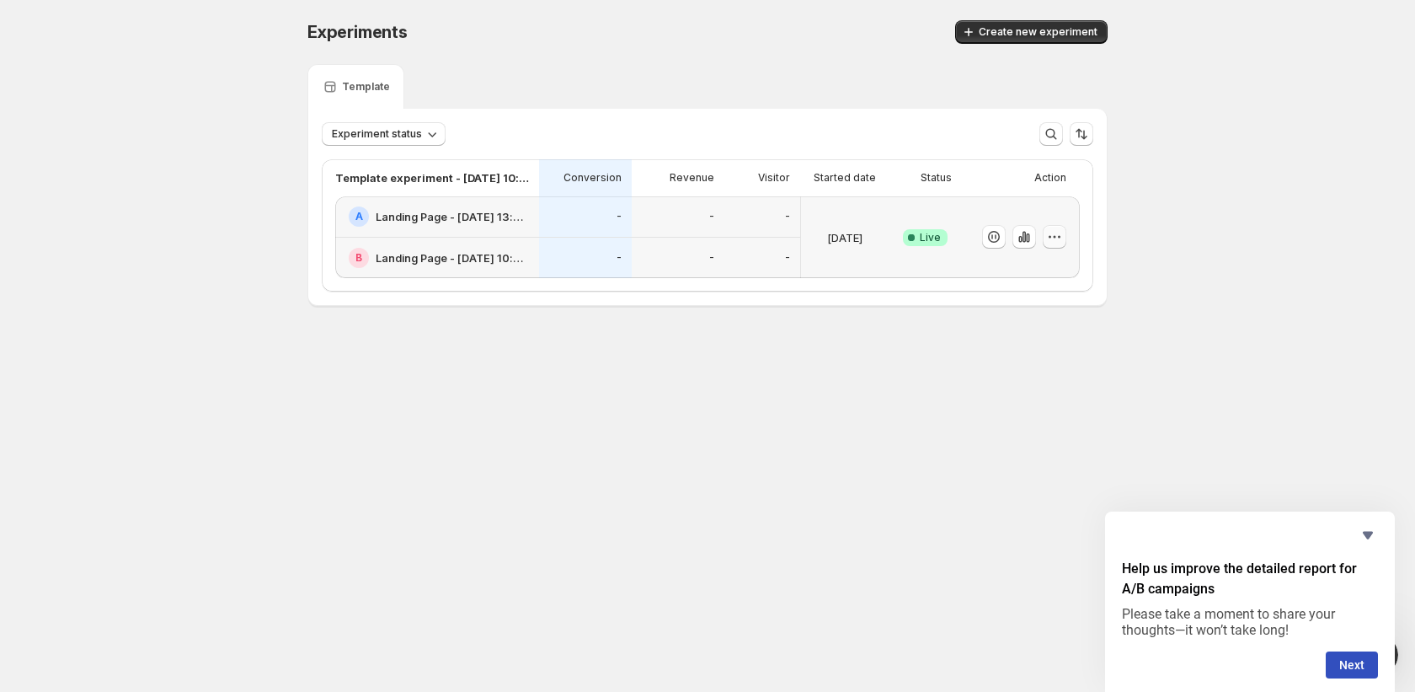
click at [1062, 244] on icon "button" at bounding box center [1054, 236] width 17 height 17
click at [1202, 330] on div "Experiments. This page is ready Experiments Create new experiment Template Expe…" at bounding box center [707, 198] width 1415 height 397
click at [378, 206] on div "A Landing Page - Dec 20, 13:36:40" at bounding box center [437, 216] width 204 height 41
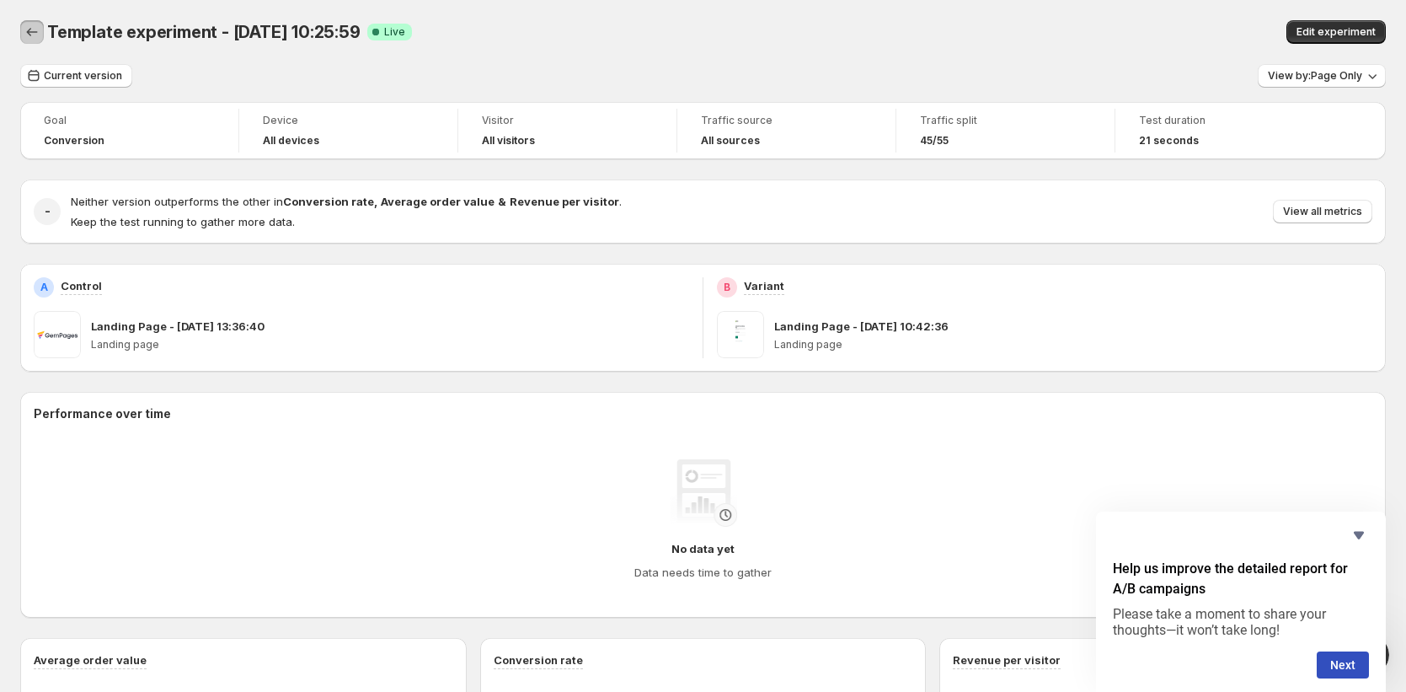
click at [27, 24] on icon "Back" at bounding box center [32, 32] width 17 height 17
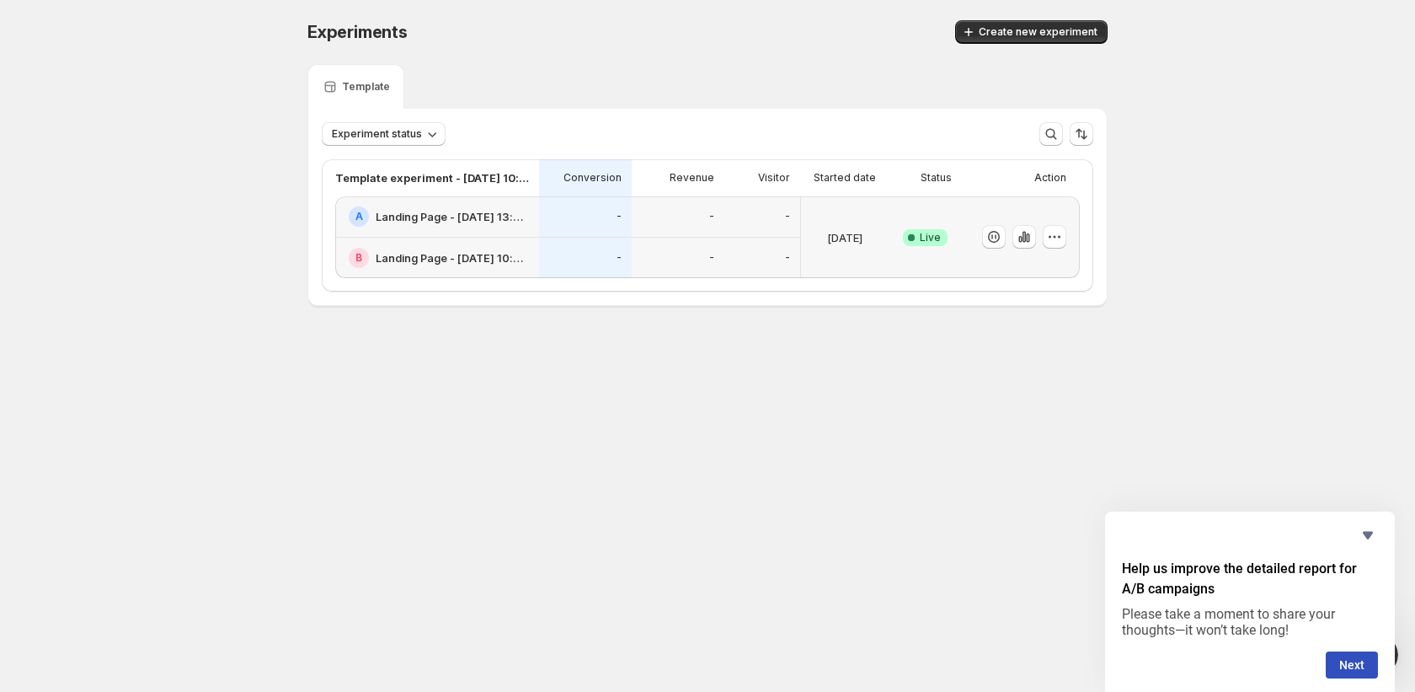
drag, startPoint x: 74, startPoint y: 365, endPoint x: 3, endPoint y: 347, distance: 73.8
click at [75, 365] on div "Experiments. This page is ready Experiments Create new experiment Template Expe…" at bounding box center [707, 198] width 1415 height 397
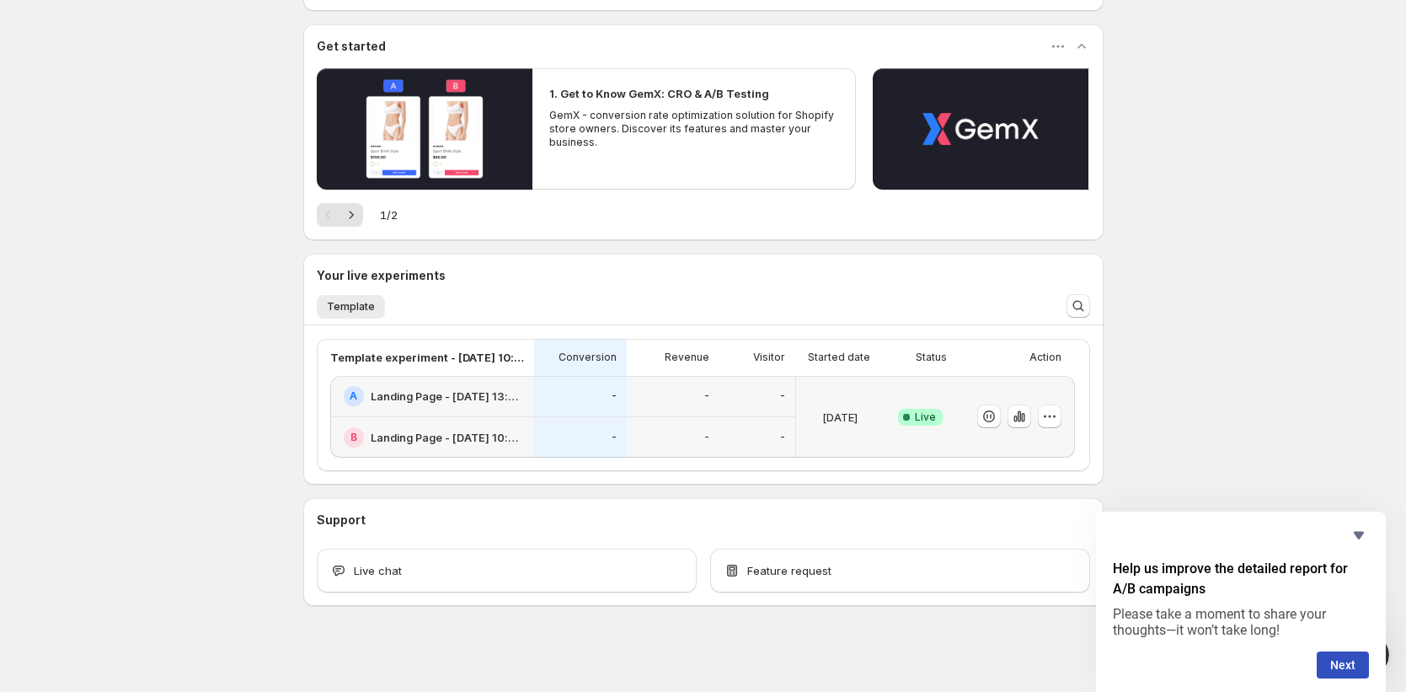
scroll to position [136, 0]
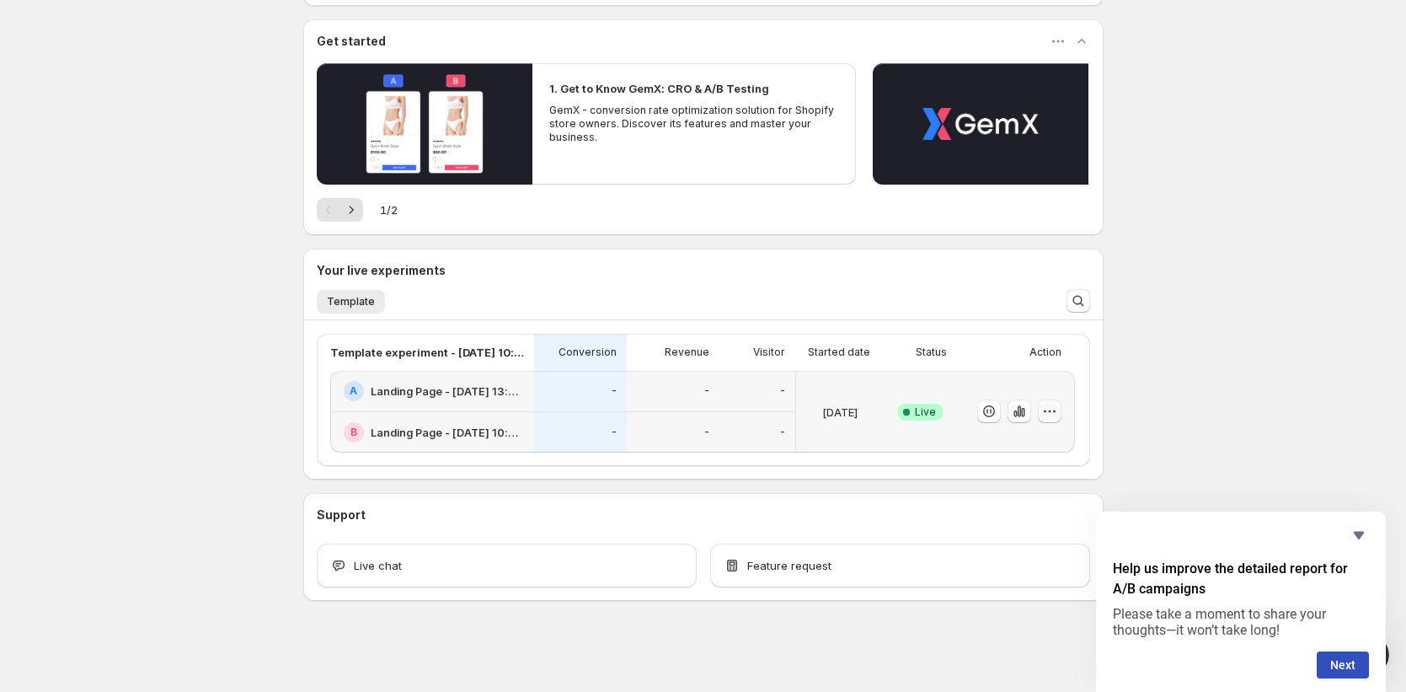
click at [1062, 404] on button "button" at bounding box center [1050, 411] width 24 height 24
click at [1361, 415] on div "Welcome to GemX , Jena Hoang Info Content Testing GemX: CRO & A/B Test optimize…" at bounding box center [703, 277] width 1406 height 827
click at [452, 393] on h2 "Landing Page - [DATE] 13:36:40" at bounding box center [447, 390] width 153 height 17
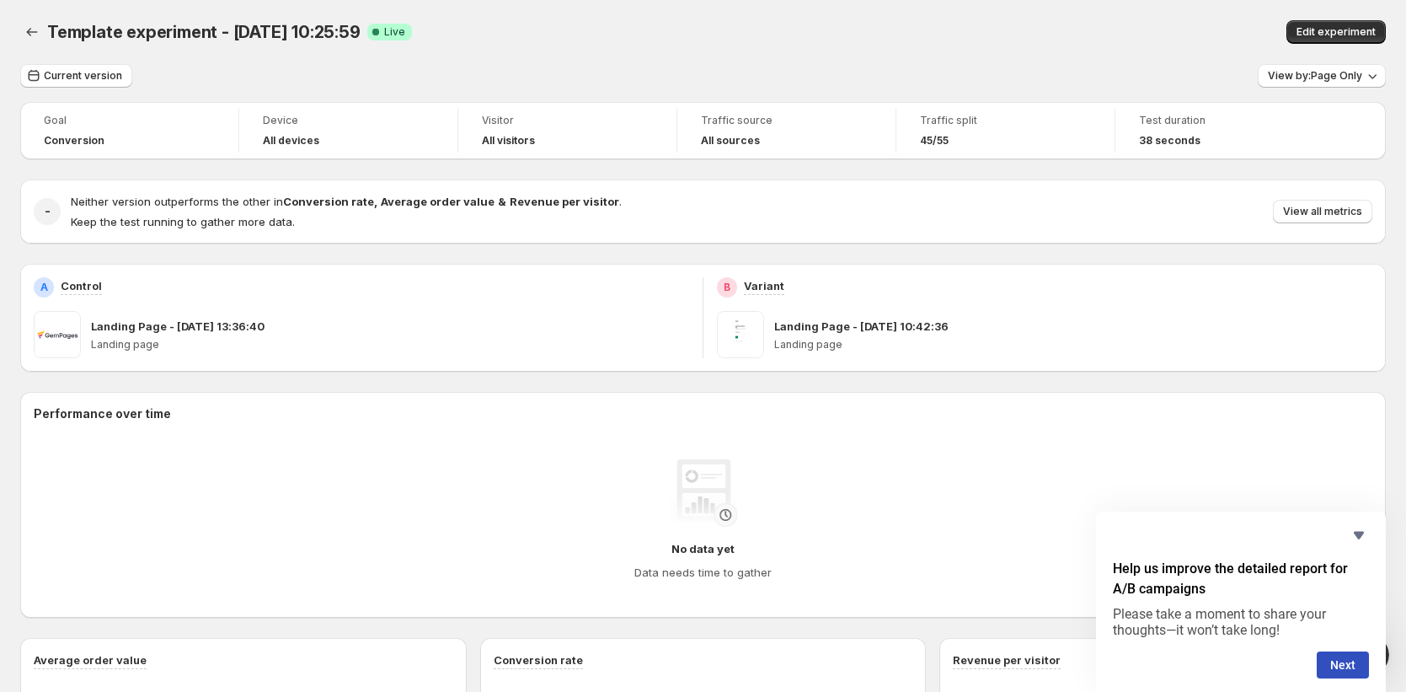
click at [215, 329] on p "Landing Page - [DATE] 13:36:40" at bounding box center [178, 326] width 174 height 17
click at [591, 340] on p "Landing page" at bounding box center [390, 344] width 598 height 13
drag, startPoint x: 778, startPoint y: 329, endPoint x: 961, endPoint y: 304, distance: 185.3
click at [961, 304] on div "B Variant Landing Page - Apr 5, 10:42:36 Landing page" at bounding box center [1044, 317] width 655 height 81
click at [927, 318] on p "Landing Page - [DATE] 10:42:36" at bounding box center [861, 326] width 174 height 17
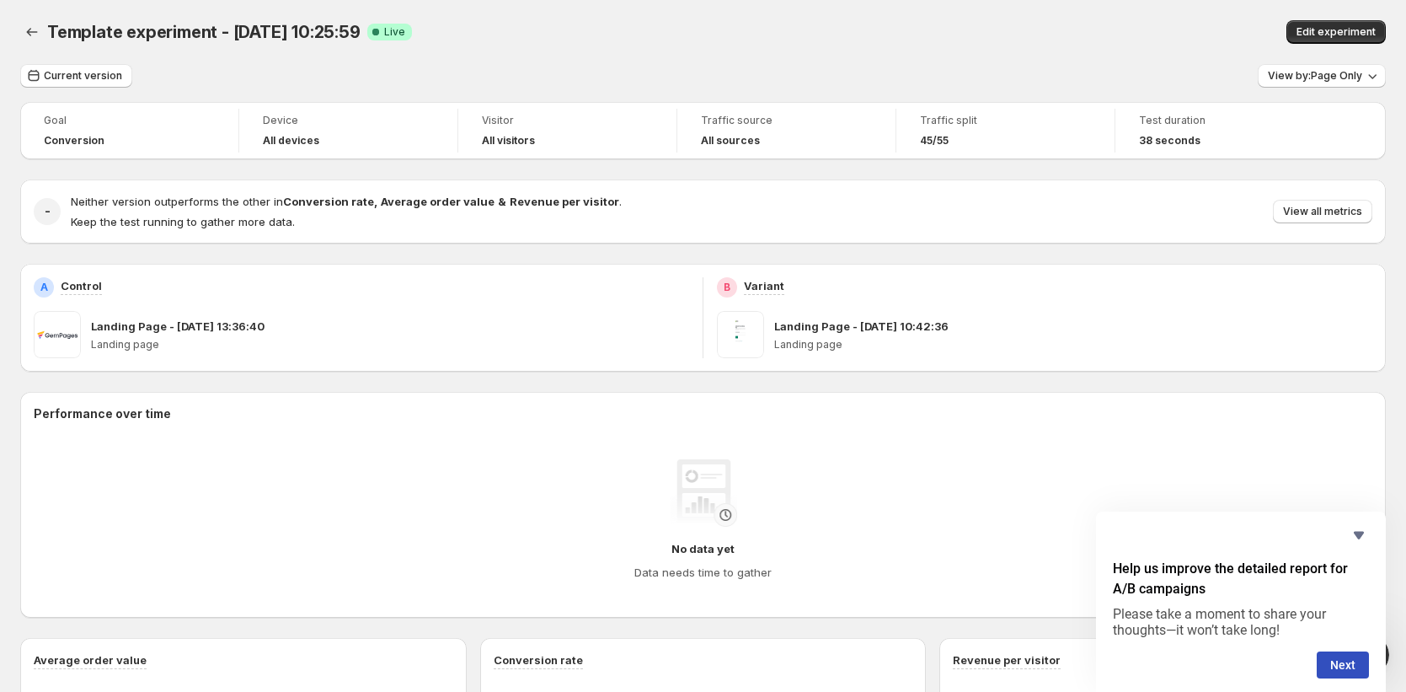
click at [750, 342] on span at bounding box center [740, 334] width 47 height 47
click at [299, 345] on p "Landing page" at bounding box center [390, 344] width 598 height 13
drag, startPoint x: 299, startPoint y: 345, endPoint x: 221, endPoint y: 329, distance: 80.0
click at [275, 342] on p "Landing page" at bounding box center [390, 344] width 598 height 13
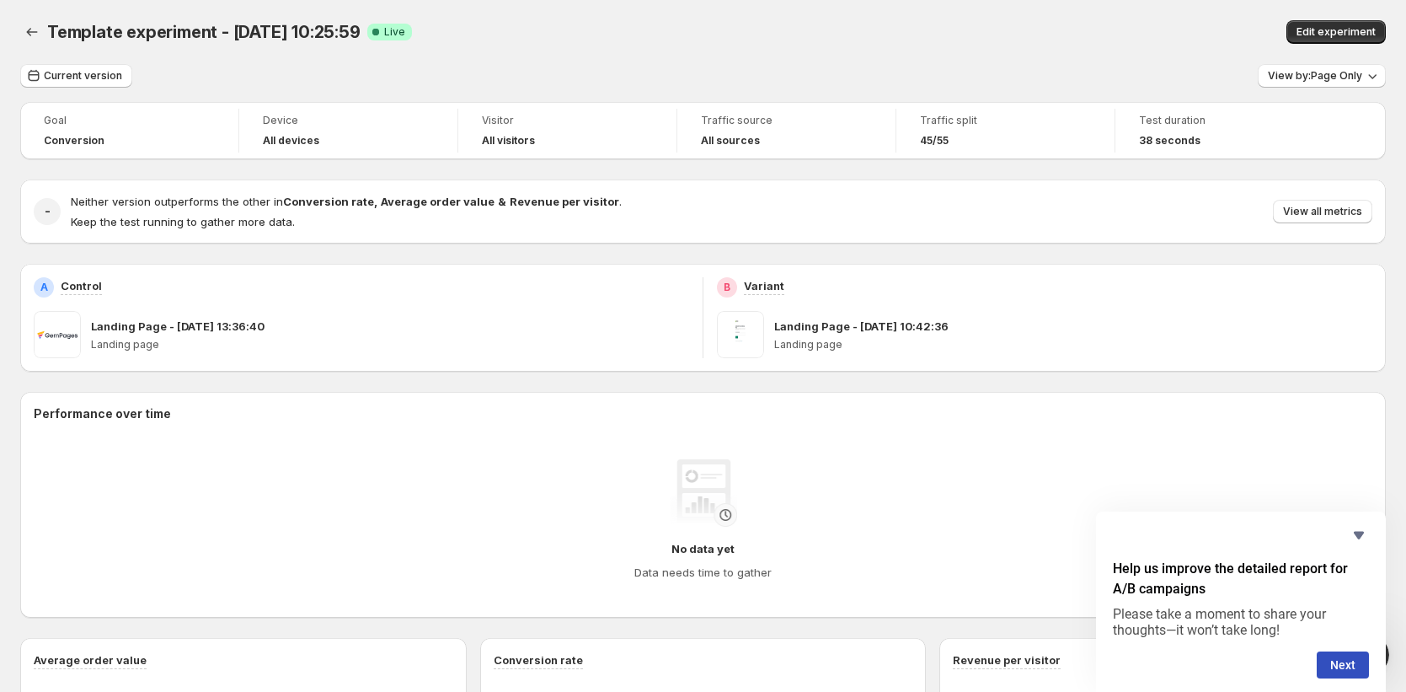
click at [221, 329] on p "Landing Page - [DATE] 13:36:40" at bounding box center [178, 326] width 174 height 17
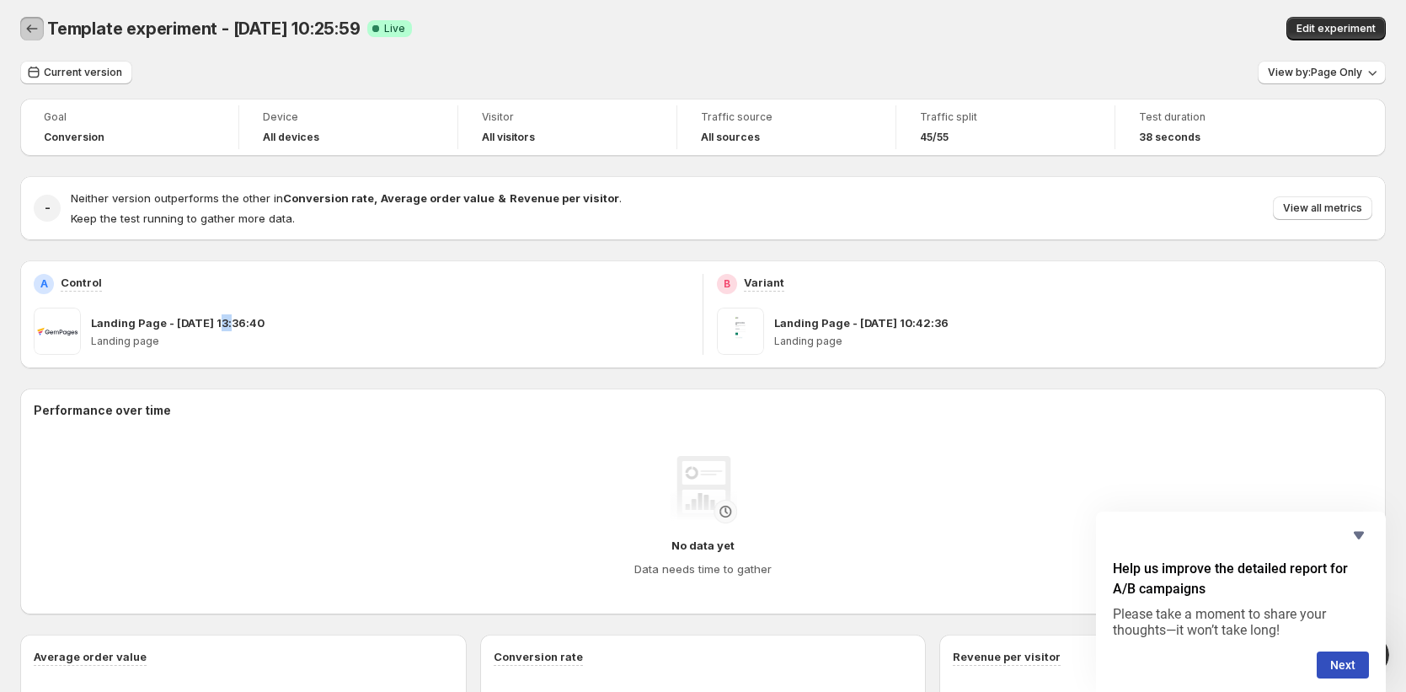
click at [31, 31] on icon "Back" at bounding box center [32, 28] width 17 height 17
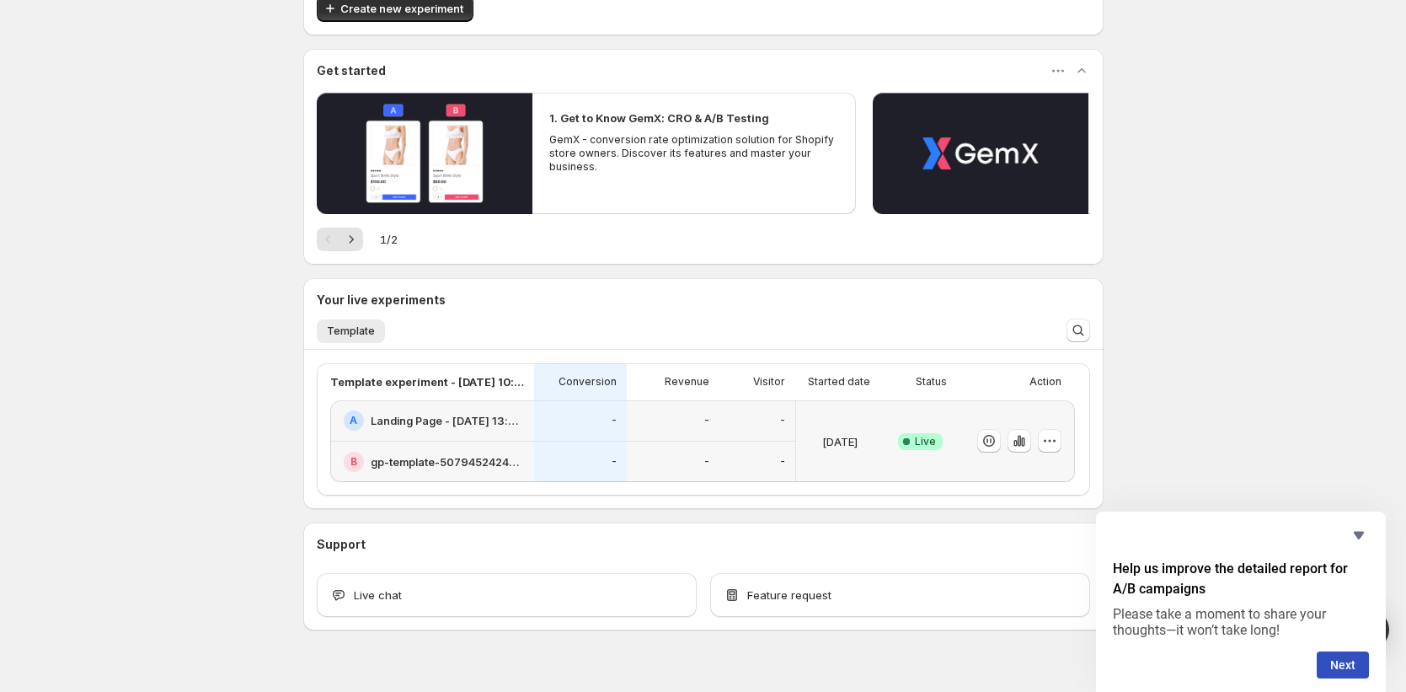
scroll to position [111, 0]
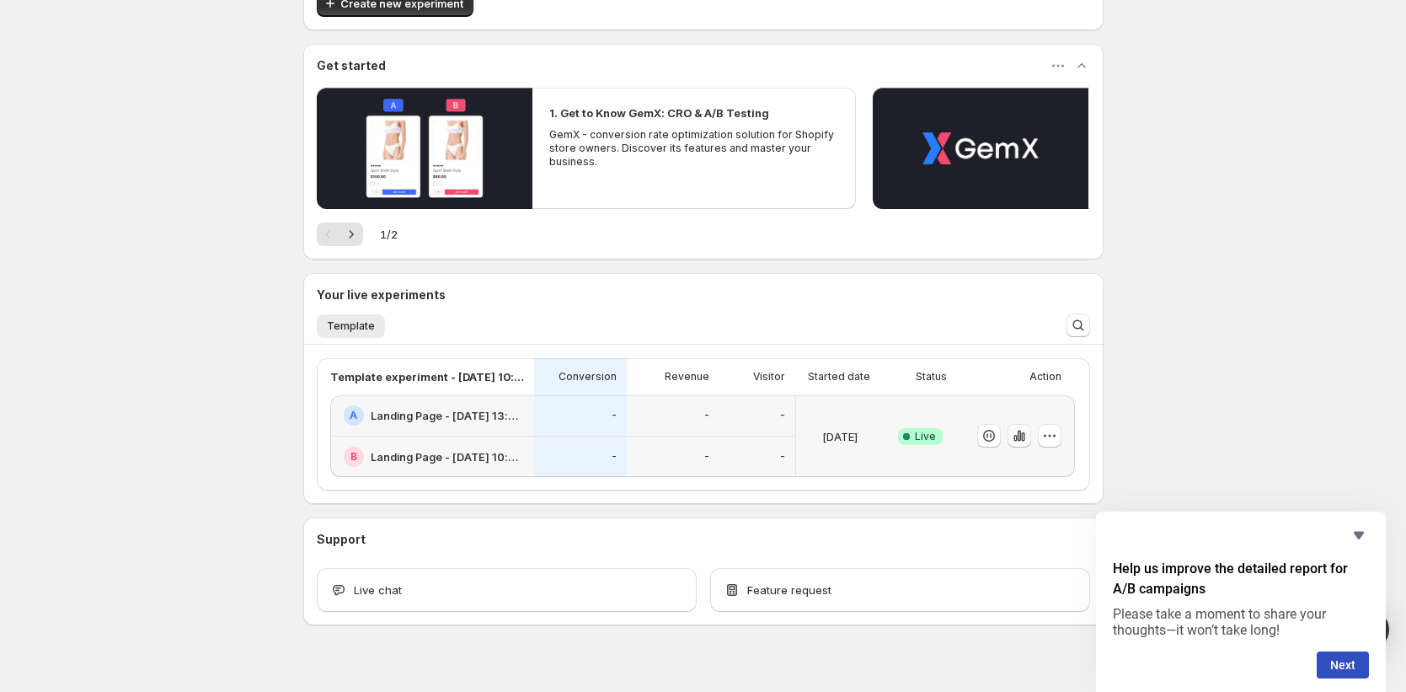
click at [1027, 441] on icon "button" at bounding box center [1019, 435] width 17 height 17
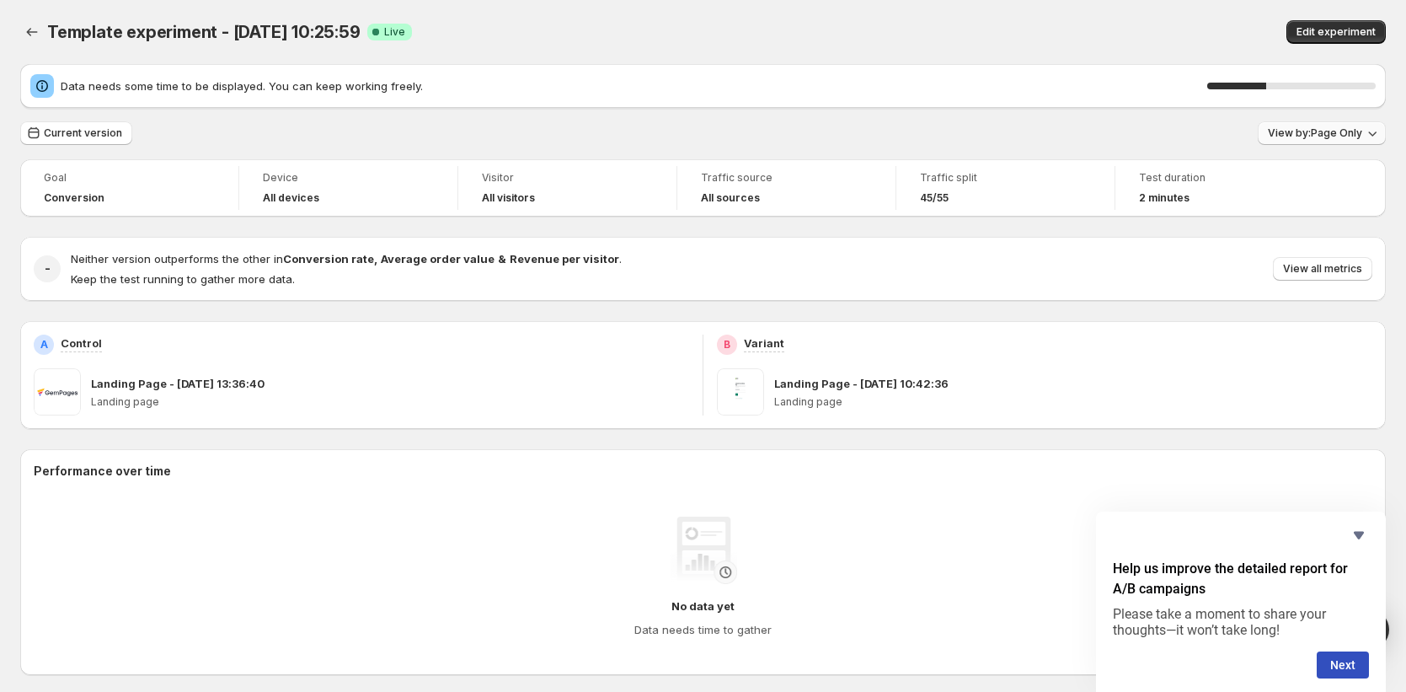
click at [1353, 139] on span "View by: Page Only" at bounding box center [1315, 132] width 94 height 13
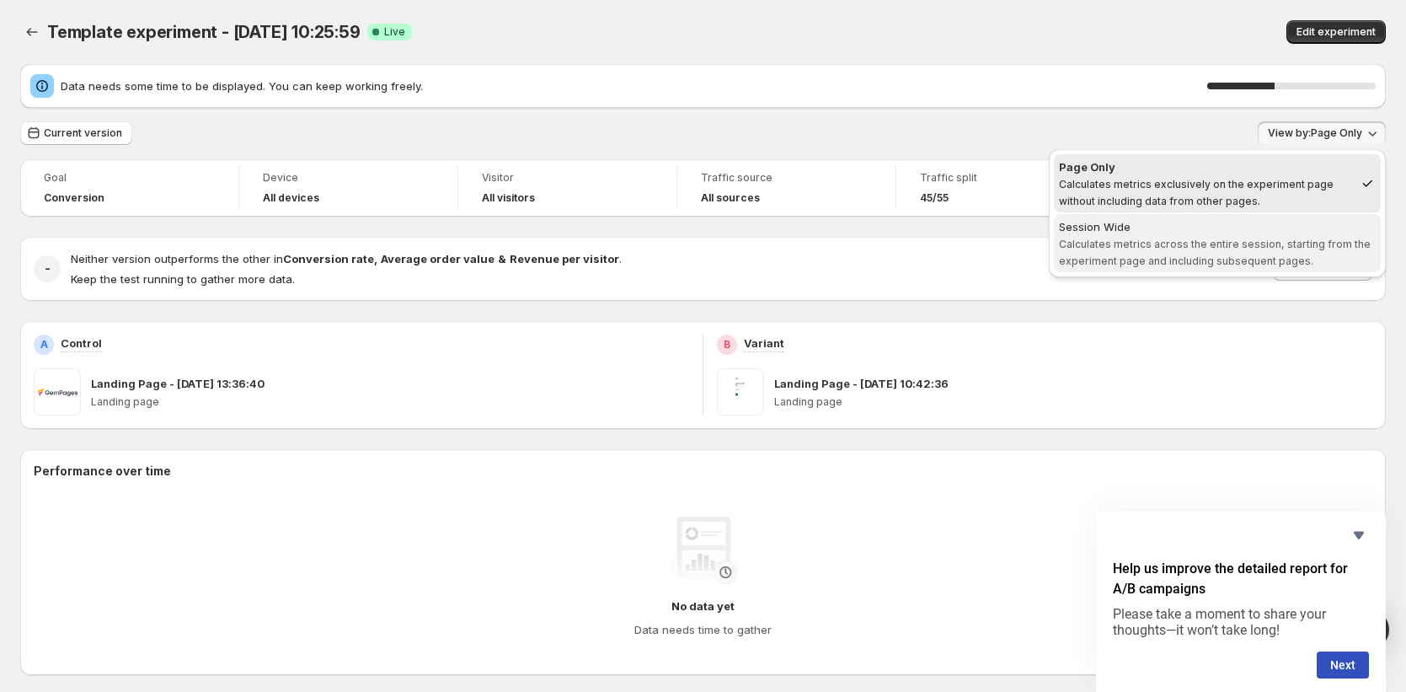
click at [1313, 243] on span "Calculates metrics across the entire session, starting from the experiment page…" at bounding box center [1215, 252] width 312 height 29
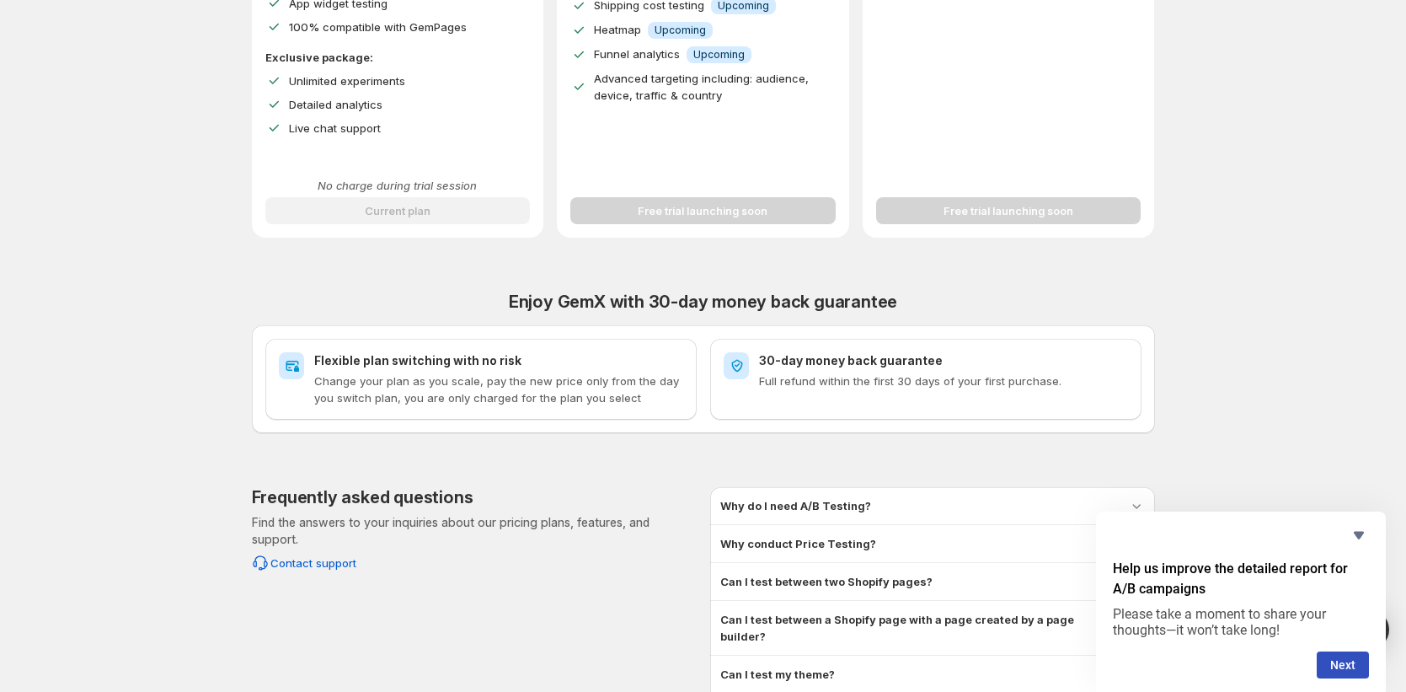
scroll to position [582, 0]
